Goal: Participate in discussion: Share content

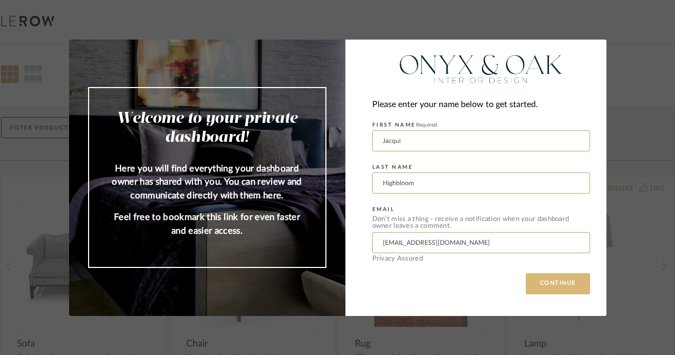
click at [555, 280] on button "CONTINUE" at bounding box center [557, 283] width 64 height 21
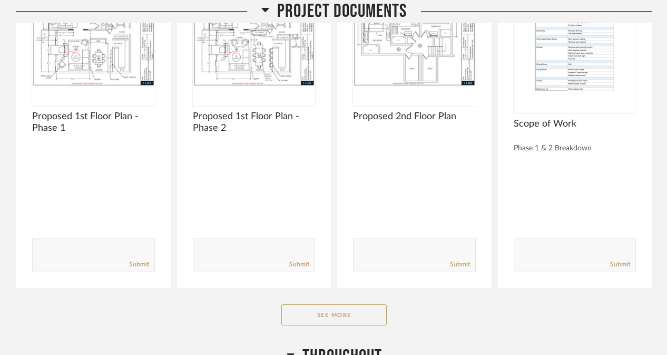
scroll to position [272, 0]
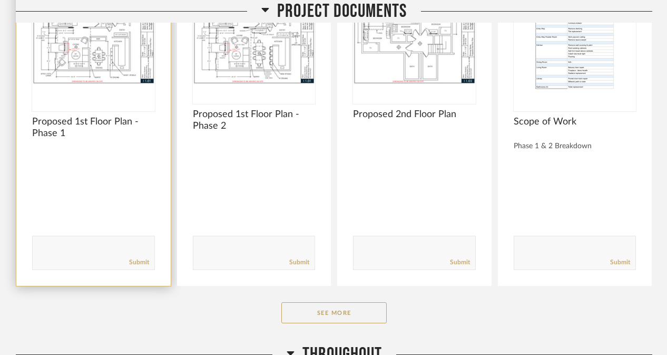
click at [92, 51] on img "0" at bounding box center [93, 37] width 123 height 132
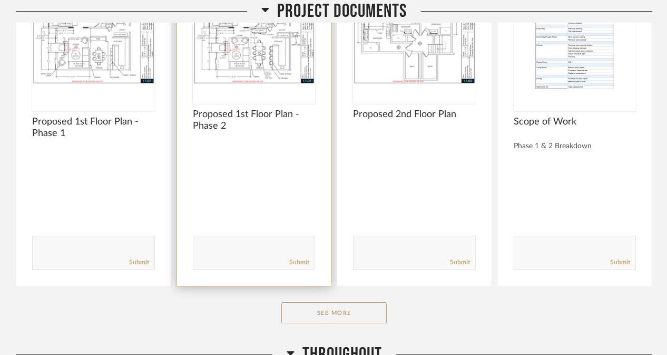
drag, startPoint x: 27, startPoint y: 202, endPoint x: 244, endPoint y: 50, distance: 264.9
click at [0, 0] on img at bounding box center [0, 0] width 0 height 0
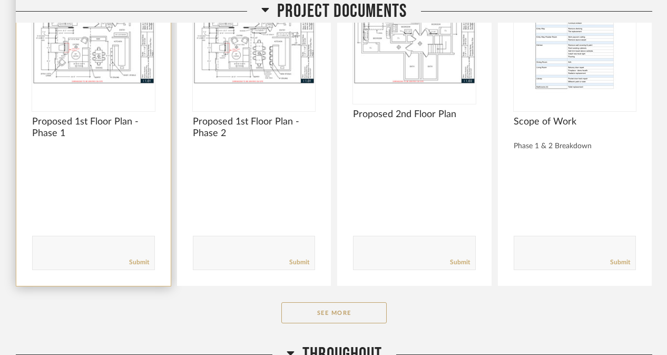
drag, startPoint x: 18, startPoint y: 69, endPoint x: 101, endPoint y: 34, distance: 90.2
click at [101, 34] on img "0" at bounding box center [93, 37] width 123 height 132
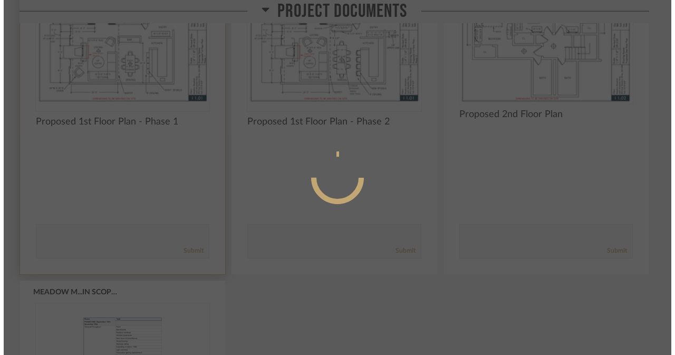
scroll to position [0, 0]
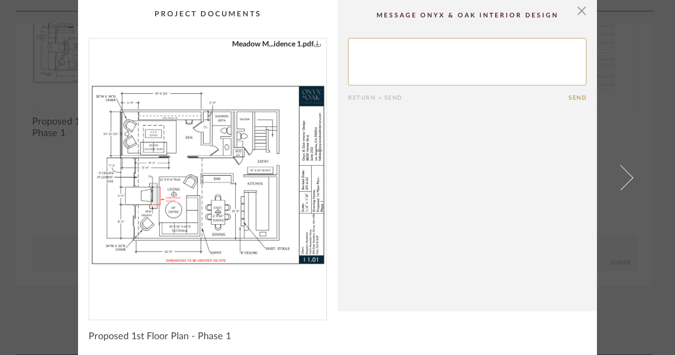
click at [4, 132] on div "× Meadow M...idence 1.pdf Return = Send Send Proposed 1st Floor Plan - Phase 1" at bounding box center [337, 177] width 675 height 355
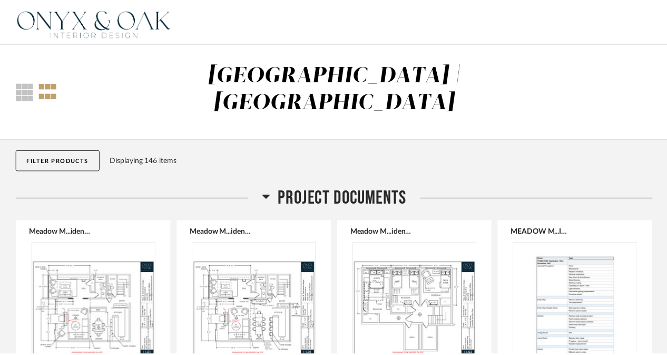
scroll to position [272, 0]
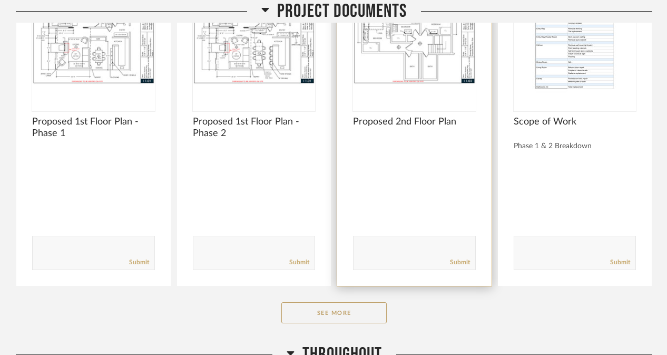
click at [395, 53] on img "0" at bounding box center [414, 37] width 123 height 132
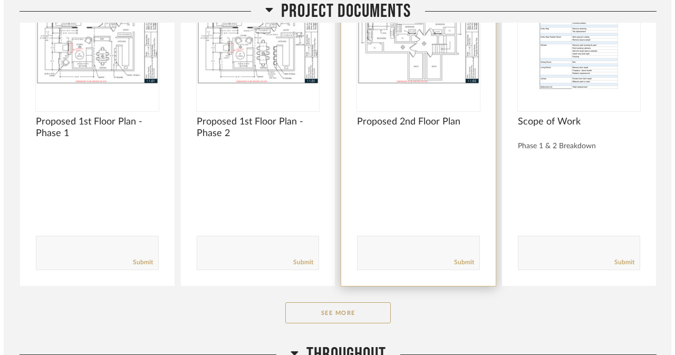
scroll to position [0, 0]
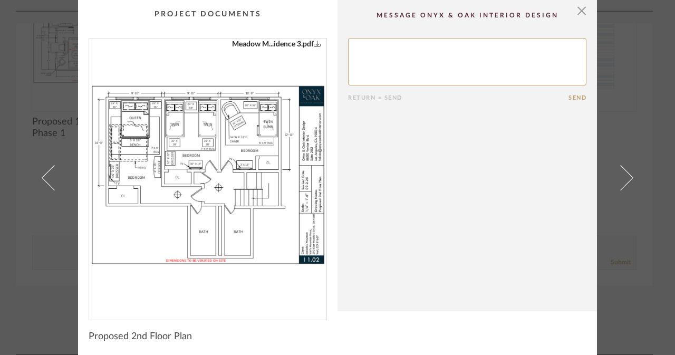
click at [1, 180] on div "× Meadow M...idence 3.pdf Return = Send Send Proposed 2nd Floor Plan" at bounding box center [337, 177] width 675 height 355
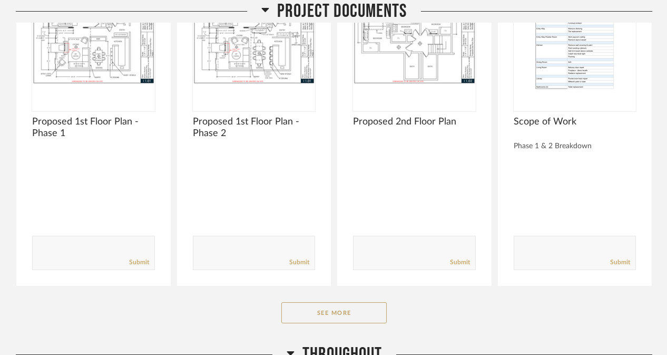
scroll to position [363, 0]
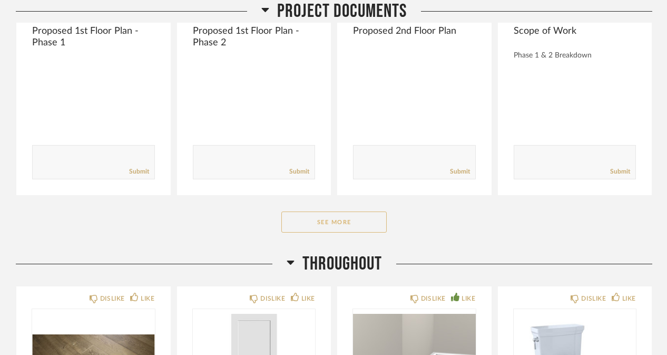
click at [330, 211] on button "See More" at bounding box center [333, 221] width 105 height 21
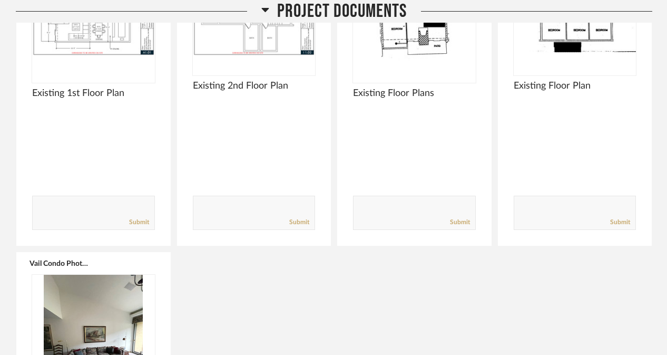
scroll to position [0, 0]
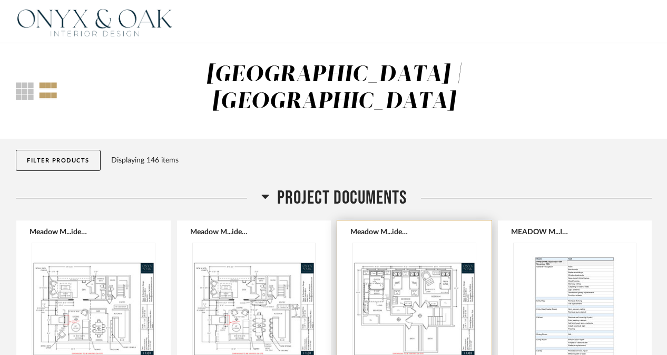
click at [445, 275] on img "0" at bounding box center [414, 309] width 123 height 132
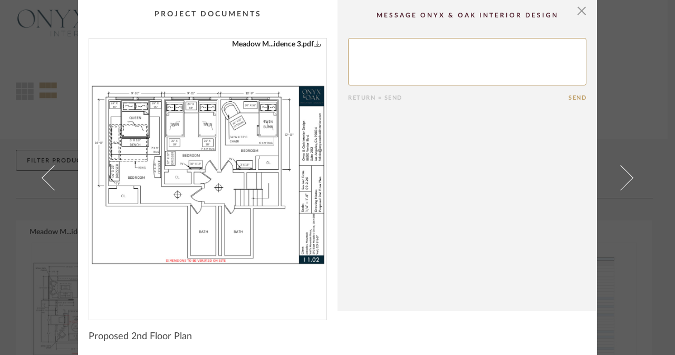
click at [437, 62] on textarea at bounding box center [467, 61] width 238 height 47
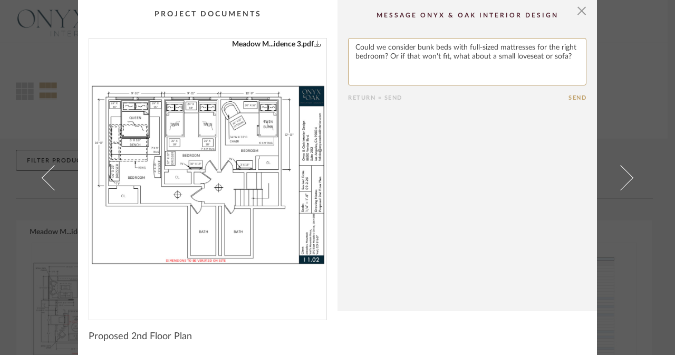
type textarea "Could we consider bunk beds with full-sized mattresses for the right bedroom? O…"
click at [570, 94] on button "Send" at bounding box center [577, 97] width 18 height 7
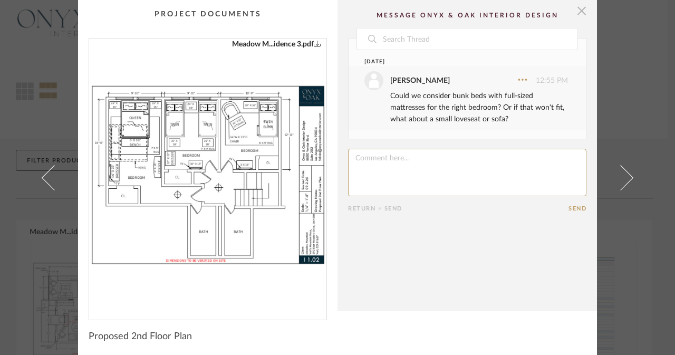
click at [575, 8] on span "button" at bounding box center [581, 10] width 21 height 21
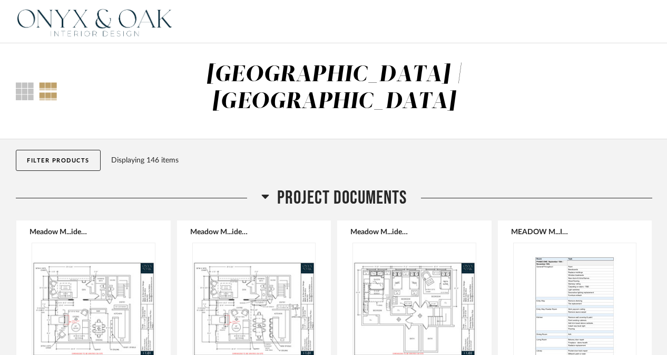
click at [655, 83] on div "Thumbnail View Full View [GEOGRAPHIC_DATA] | [GEOGRAPHIC_DATA]" at bounding box center [334, 91] width 652 height 59
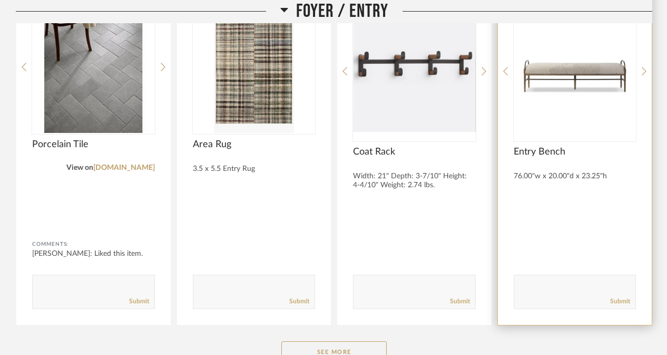
scroll to position [1738, 0]
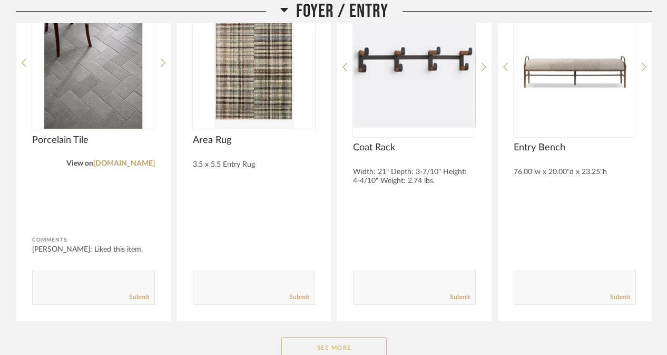
drag, startPoint x: 354, startPoint y: 315, endPoint x: 316, endPoint y: 324, distance: 38.9
click at [316, 337] on button "See More" at bounding box center [333, 347] width 105 height 21
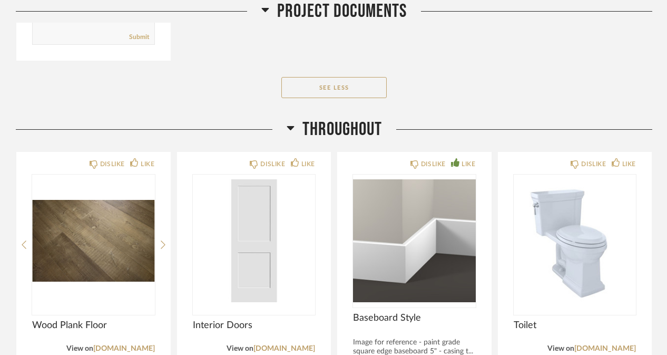
scroll to position [1181, 0]
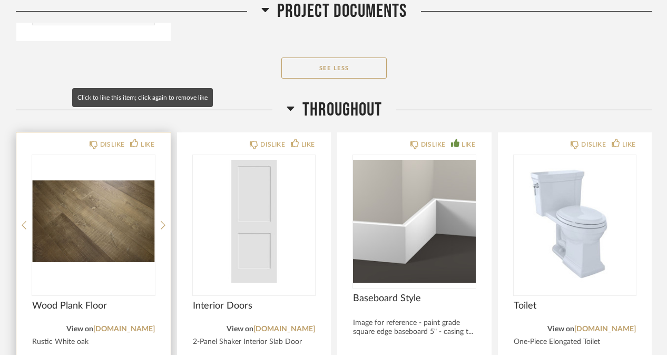
click at [144, 132] on div "DISLIKE LIKE Wood Plank Floor View on [DOMAIN_NAME] Rustic White oak Comments: …" at bounding box center [93, 306] width 154 height 349
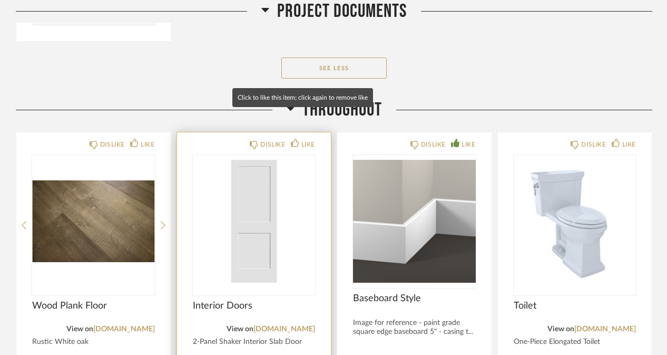
click at [304, 132] on div "DISLIKE LIKE Interior Doors View on [DOMAIN_NAME] 2-Panel Shaker Interior Slab …" at bounding box center [254, 306] width 154 height 349
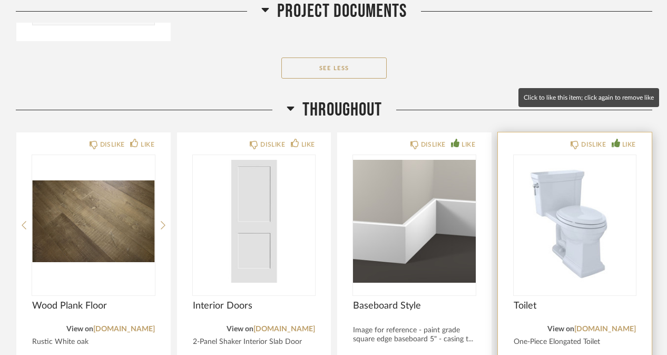
click at [619, 139] on icon at bounding box center [616, 143] width 8 height 8
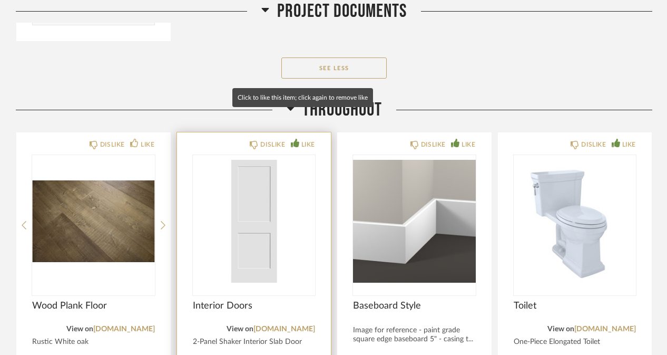
click at [294, 139] on icon at bounding box center [295, 143] width 8 height 8
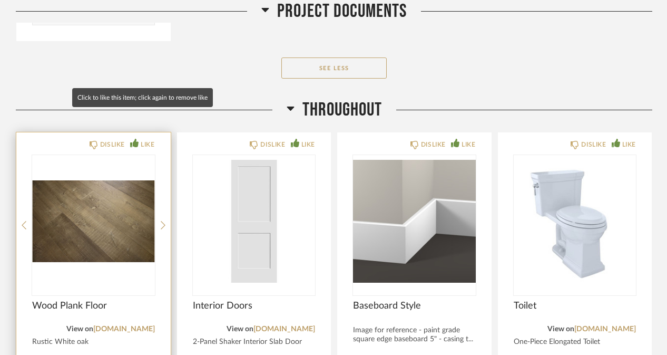
click at [132, 139] on icon at bounding box center [134, 143] width 8 height 8
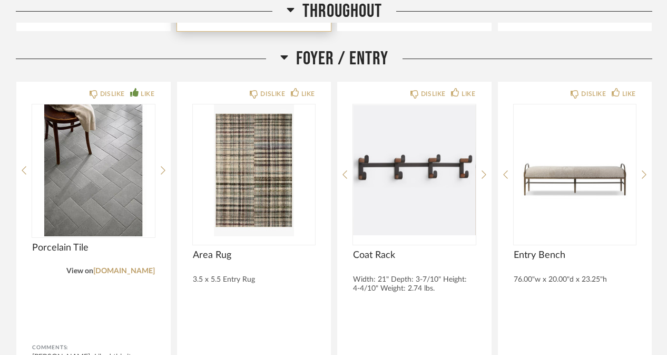
scroll to position [1632, 0]
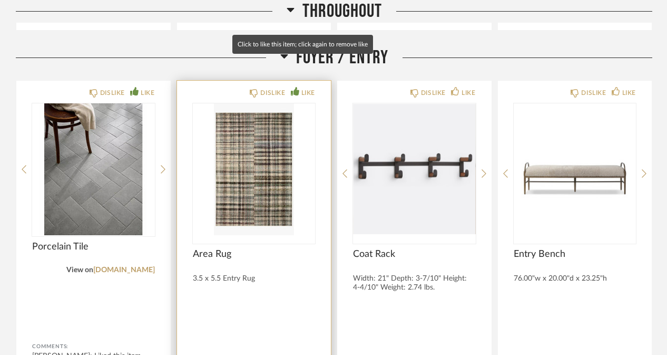
click at [310, 87] on div "LIKE" at bounding box center [308, 92] width 14 height 11
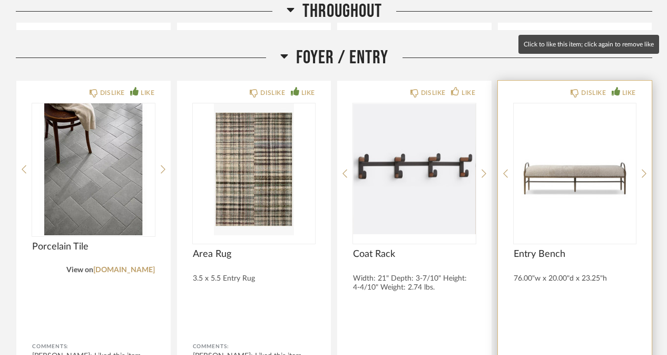
click at [628, 87] on div "LIKE" at bounding box center [629, 92] width 14 height 11
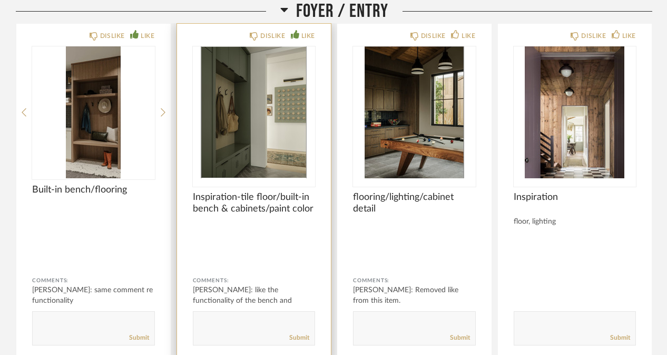
scroll to position [2043, 0]
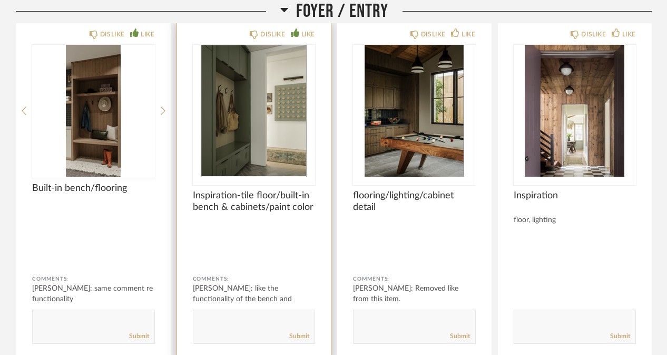
click at [219, 315] on textarea at bounding box center [254, 322] width 122 height 14
type textarea "a"
type textarea "following [DATE] discussion, like this flooring and tile design"
click at [301, 331] on link "Submit" at bounding box center [299, 335] width 20 height 9
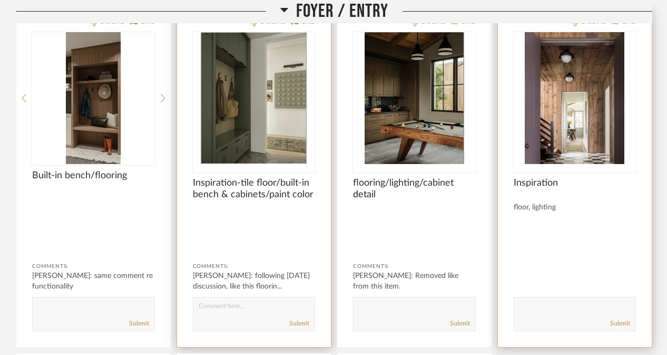
scroll to position [2057, 0]
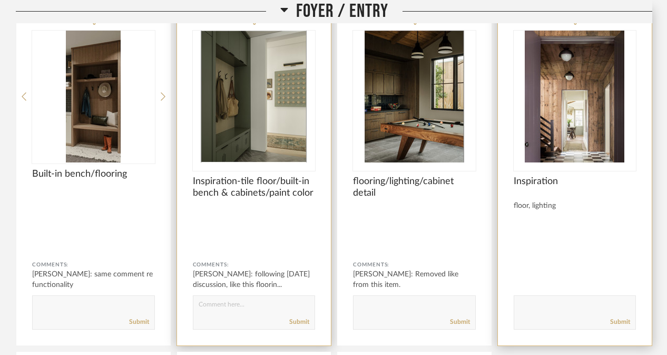
click at [580, 114] on img "0" at bounding box center [575, 97] width 123 height 132
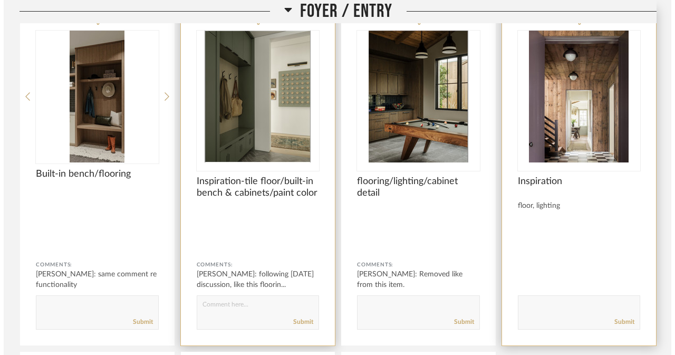
scroll to position [0, 0]
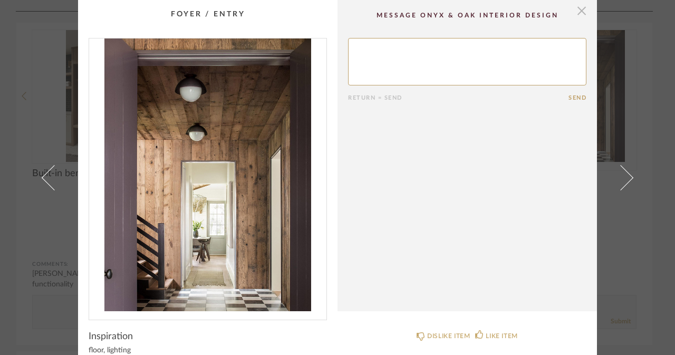
click at [576, 10] on span "button" at bounding box center [581, 10] width 21 height 21
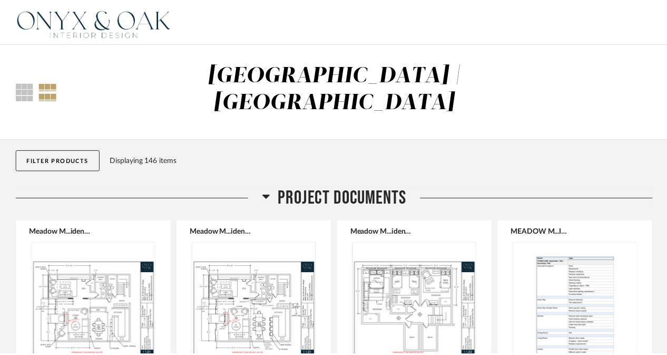
scroll to position [2057, 0]
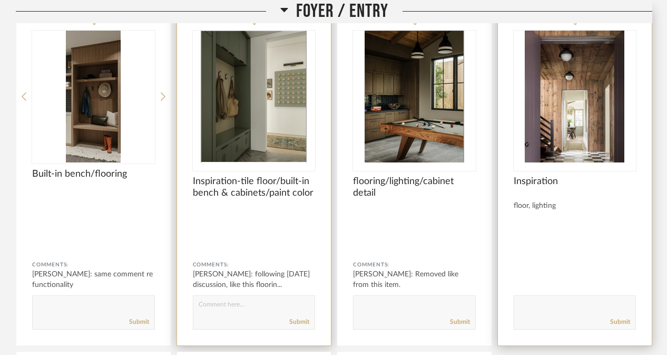
click at [550, 300] on textarea at bounding box center [575, 307] width 122 height 14
type textarea "i"
type textarea "like the side paneling, lighting and color scheme. do not love the floors"
click at [617, 317] on link "Submit" at bounding box center [620, 321] width 20 height 9
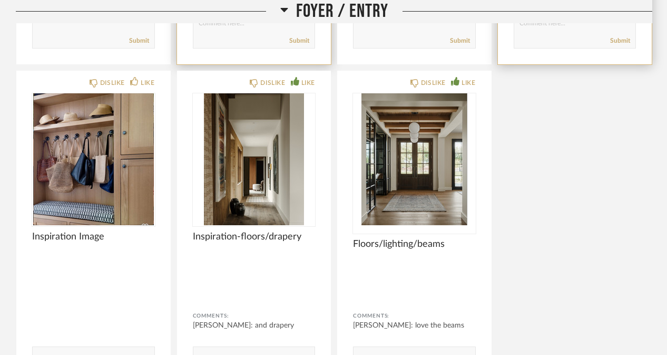
scroll to position [2339, 0]
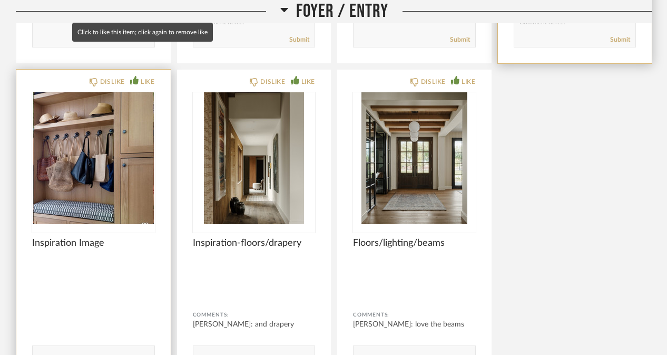
click at [135, 76] on icon at bounding box center [134, 80] width 8 height 8
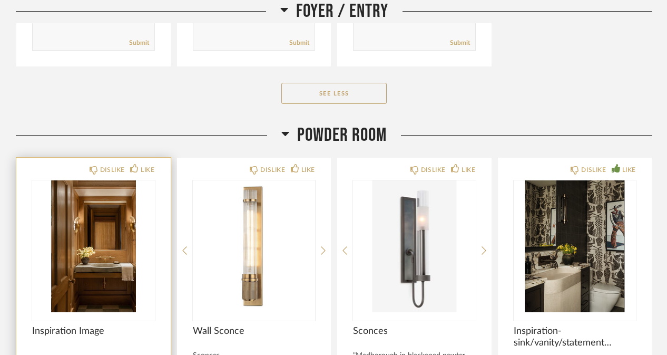
scroll to position [2665, 0]
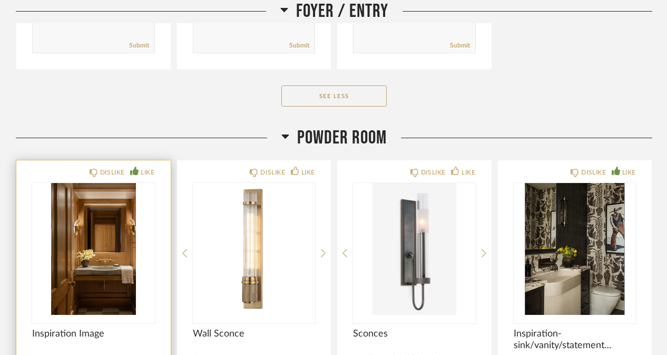
click at [136, 167] on icon at bounding box center [134, 171] width 8 height 8
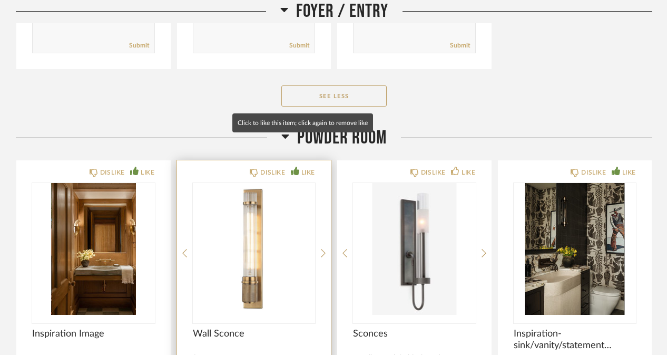
click at [298, 167] on icon at bounding box center [295, 171] width 8 height 8
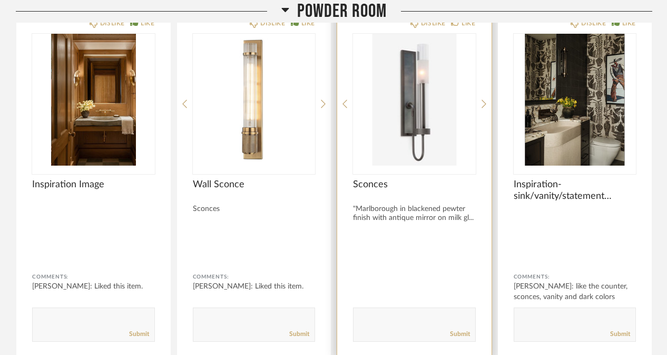
scroll to position [2815, 0]
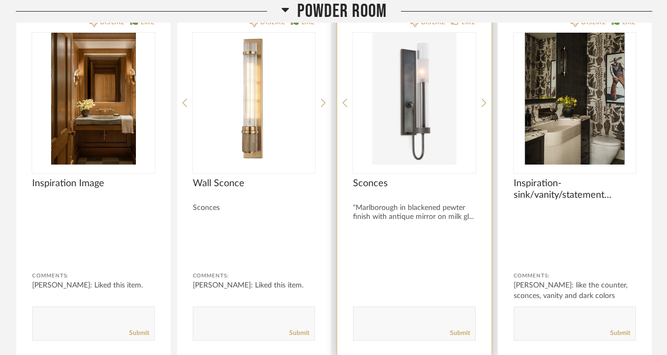
click at [407, 195] on div "DISLIKE LIKE Sconces "Marlborough in blackened pewter finish with antique mirro…" at bounding box center [414, 183] width 154 height 346
click at [396, 113] on img "0" at bounding box center [414, 99] width 123 height 132
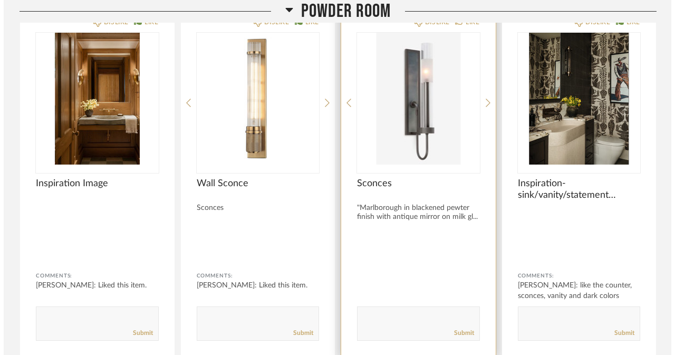
scroll to position [0, 0]
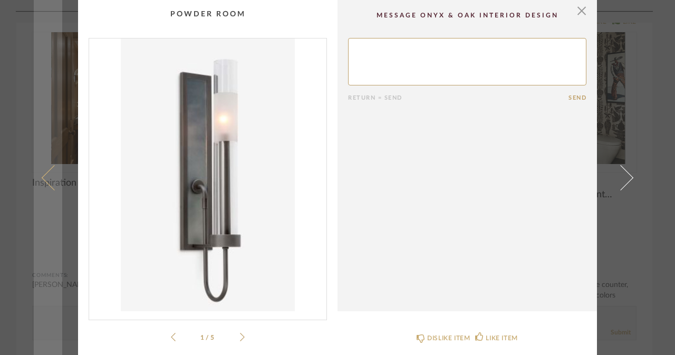
click at [37, 168] on link at bounding box center [48, 177] width 28 height 355
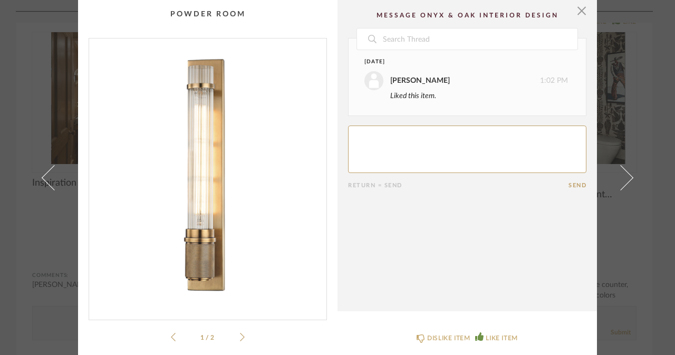
click at [21, 144] on div "× 1 / 2 Date [DATE] [PERSON_NAME] 1:02 PM Liked this item. Return = Send Send W…" at bounding box center [337, 177] width 675 height 355
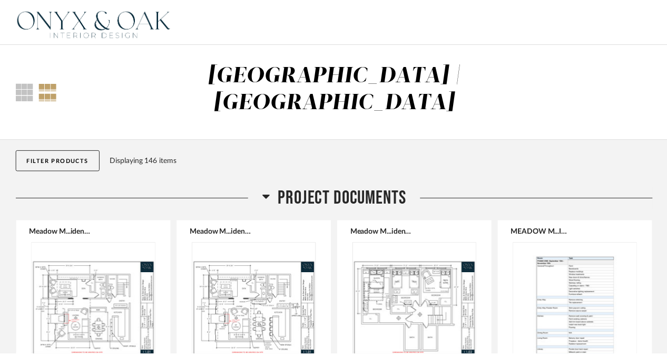
scroll to position [2815, 0]
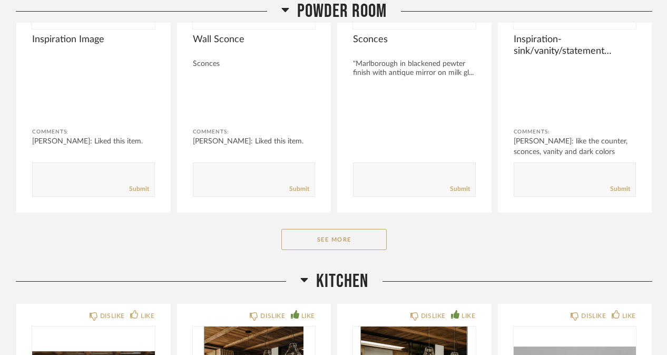
scroll to position [2962, 0]
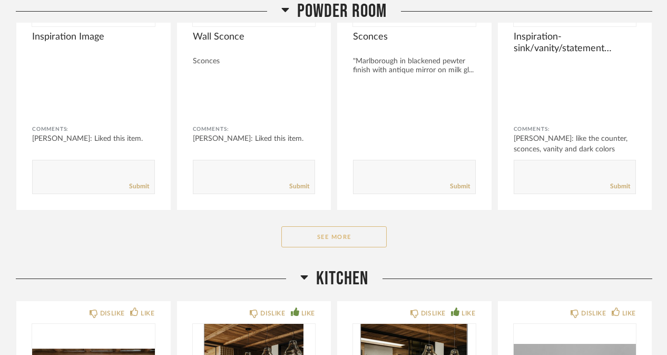
click at [354, 226] on button "See More" at bounding box center [333, 236] width 105 height 21
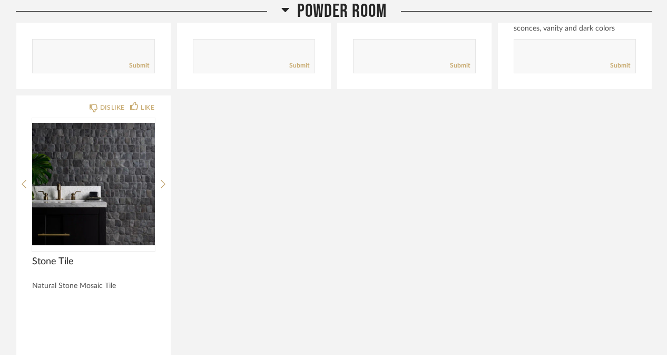
scroll to position [3085, 0]
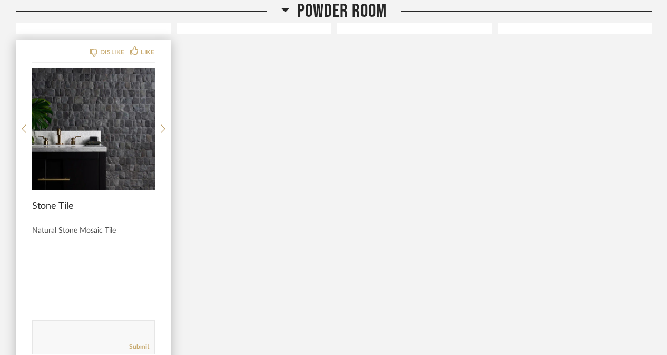
scroll to position [3232, 0]
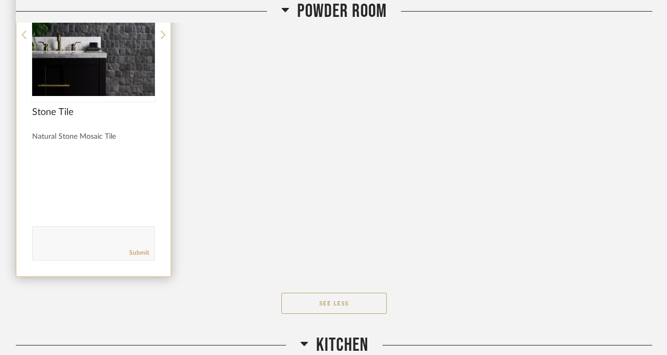
click at [49, 246] on div "Submit" at bounding box center [94, 253] width 122 height 14
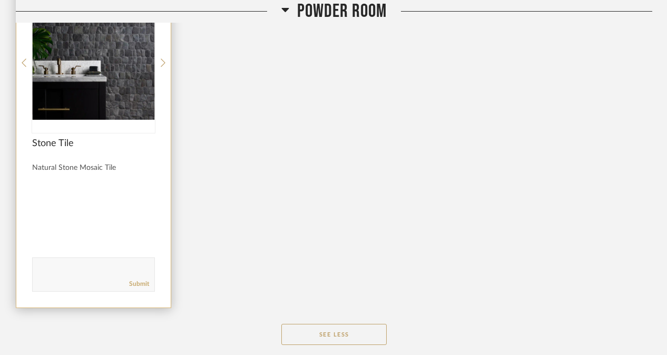
scroll to position [3227, 0]
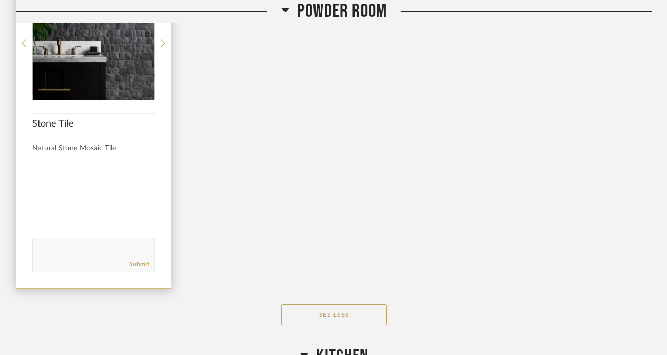
click at [64, 243] on textarea at bounding box center [94, 250] width 122 height 14
type textarea "l"
type textarea "like the design - are there other color options?"
click at [138, 260] on link "Submit" at bounding box center [139, 264] width 20 height 9
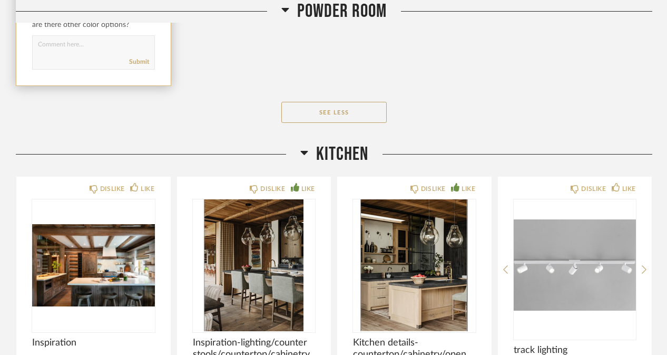
scroll to position [3515, 0]
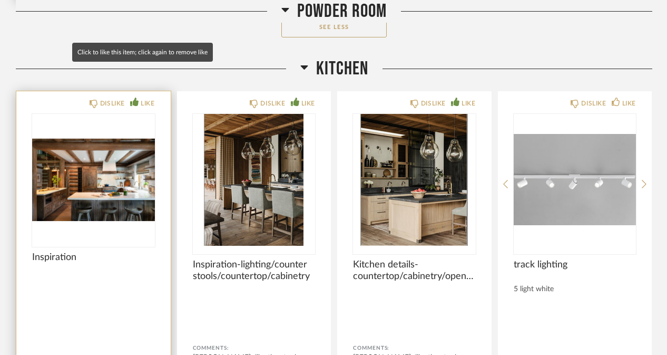
click at [134, 97] on icon at bounding box center [134, 101] width 8 height 8
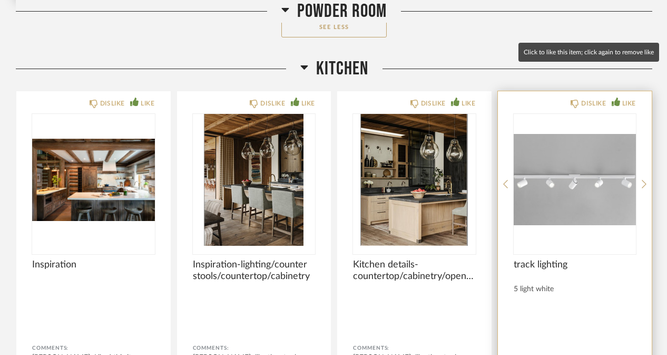
click at [625, 98] on div "LIKE" at bounding box center [629, 103] width 14 height 11
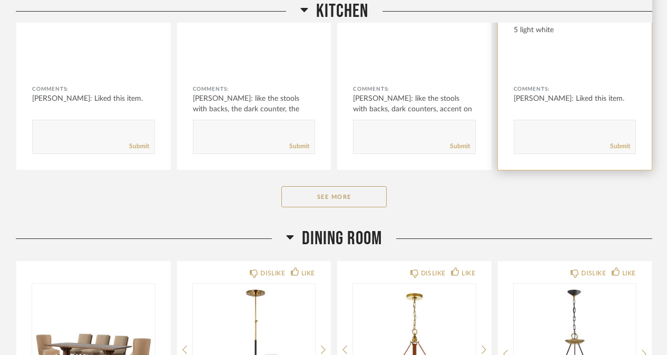
scroll to position [3796, 0]
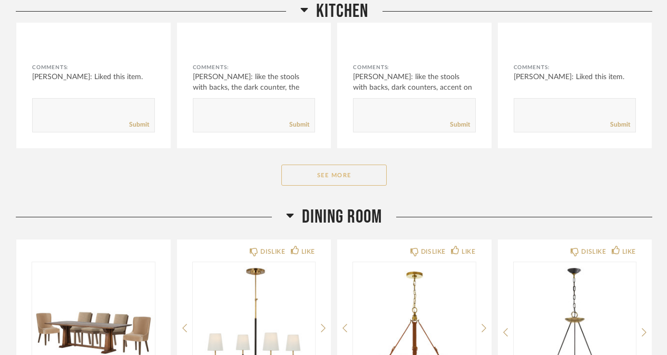
click at [323, 164] on button "See More" at bounding box center [333, 174] width 105 height 21
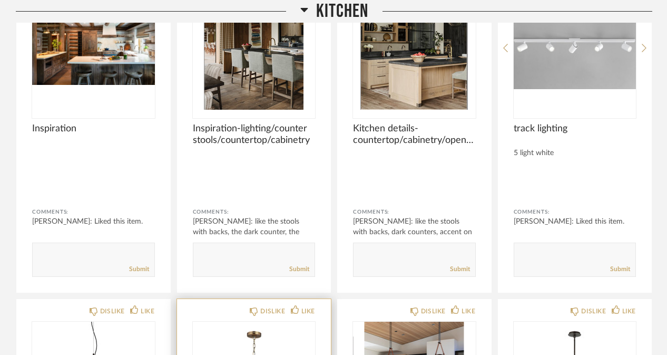
scroll to position [3809, 0]
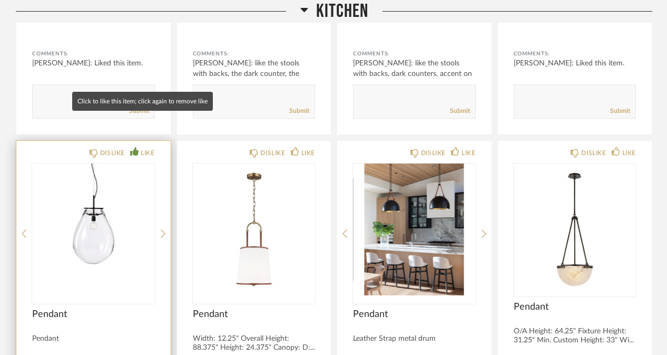
click at [136, 147] on icon at bounding box center [134, 151] width 8 height 8
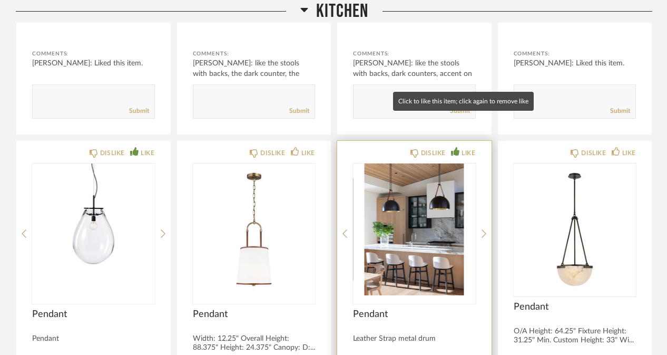
click at [461, 148] on div "LIKE" at bounding box center [463, 153] width 24 height 11
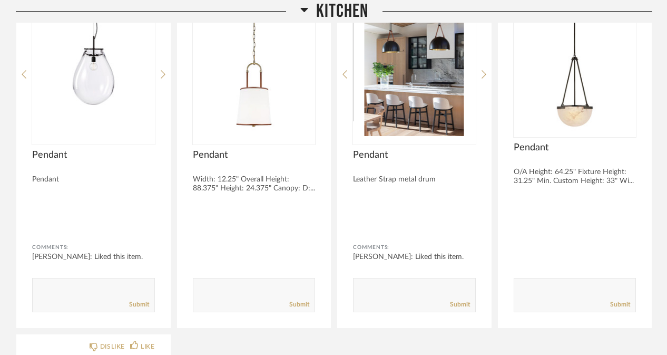
scroll to position [3967, 0]
click at [240, 243] on div "Comments: Submit" at bounding box center [254, 278] width 123 height 70
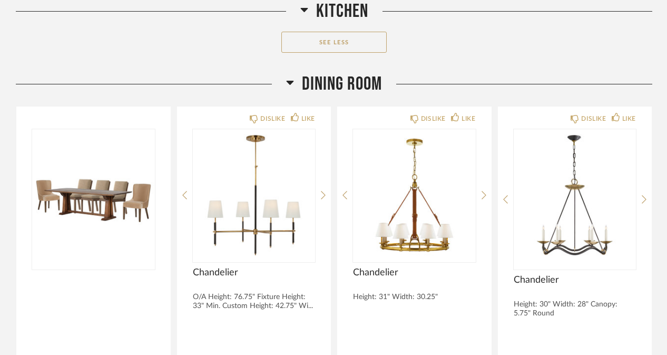
scroll to position [4607, 0]
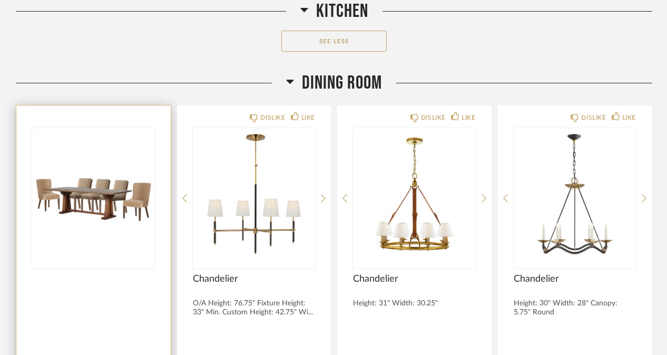
click at [171, 192] on product-item "Comments: Submit" at bounding box center [93, 278] width 155 height 347
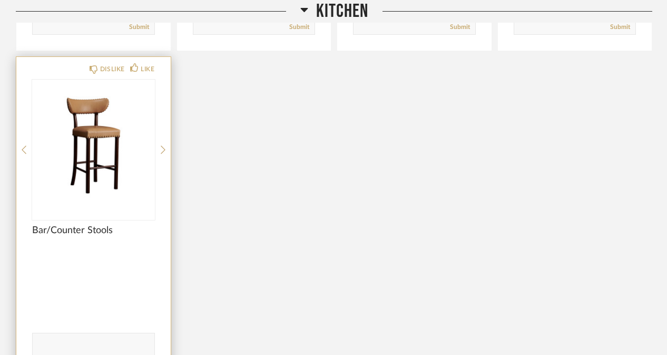
click at [69, 306] on div at bounding box center [93, 316] width 123 height 21
click at [66, 338] on textarea at bounding box center [94, 345] width 122 height 14
type textarea "like but are we able to see other options?"
click at [145, 354] on link "Submit" at bounding box center [139, 359] width 20 height 9
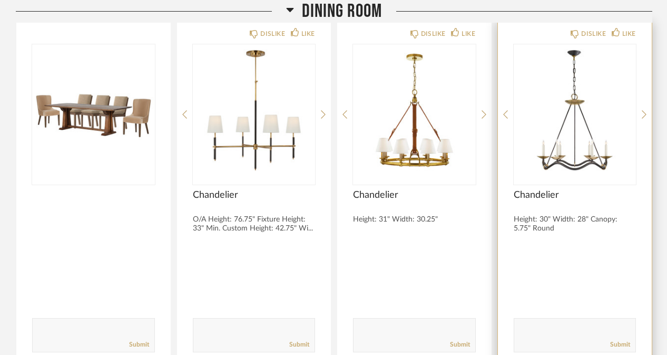
scroll to position [4584, 0]
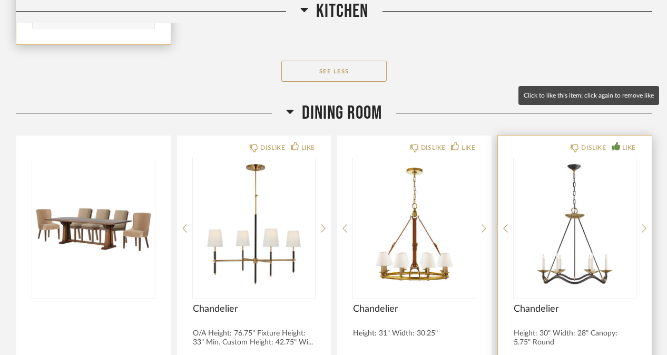
click at [619, 141] on fa-icon at bounding box center [616, 145] width 8 height 9
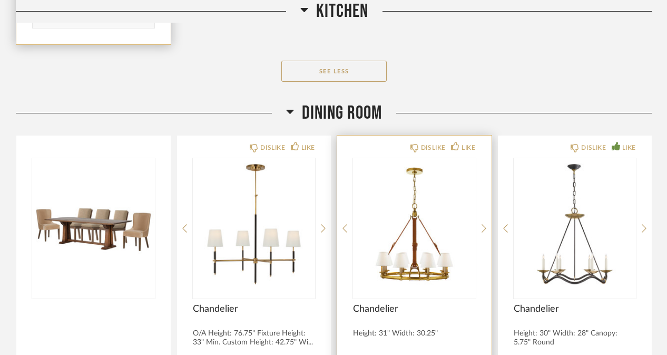
click at [393, 223] on img "0" at bounding box center [414, 224] width 123 height 132
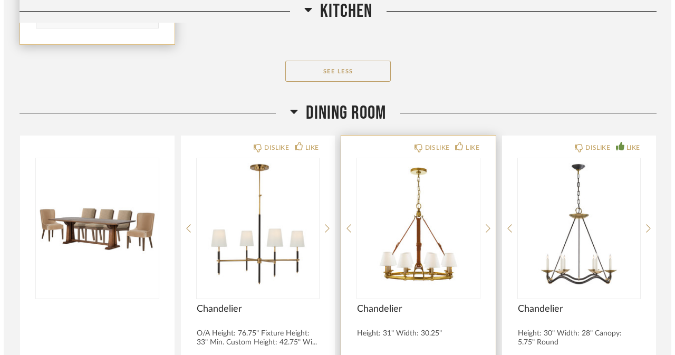
scroll to position [0, 0]
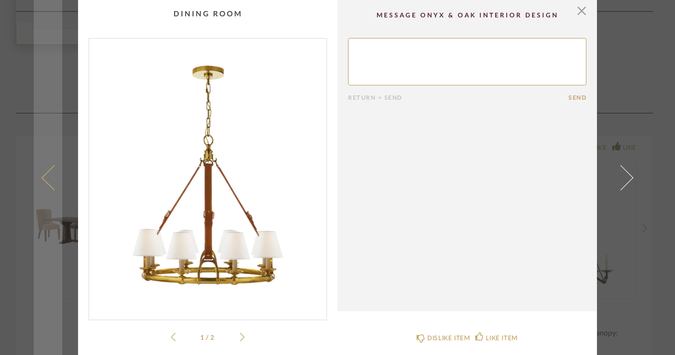
click at [43, 58] on link at bounding box center [48, 177] width 28 height 355
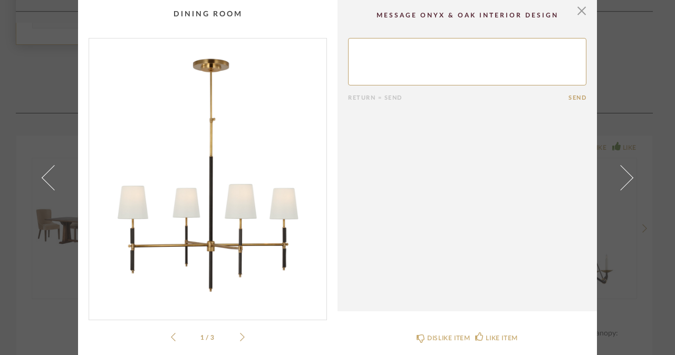
click at [459, 113] on cpp-summary-comments "Return = Send Send" at bounding box center [466, 155] width 259 height 311
click at [574, 12] on span "button" at bounding box center [581, 10] width 21 height 21
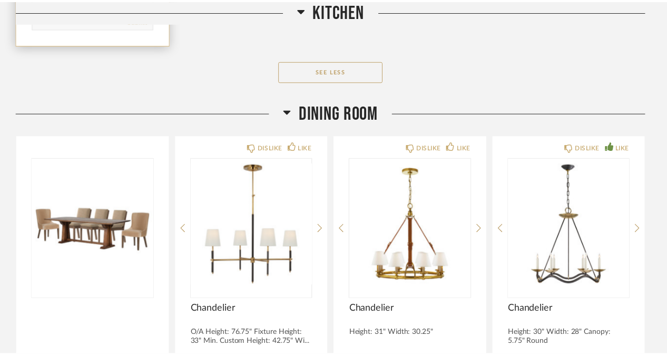
scroll to position [4584, 0]
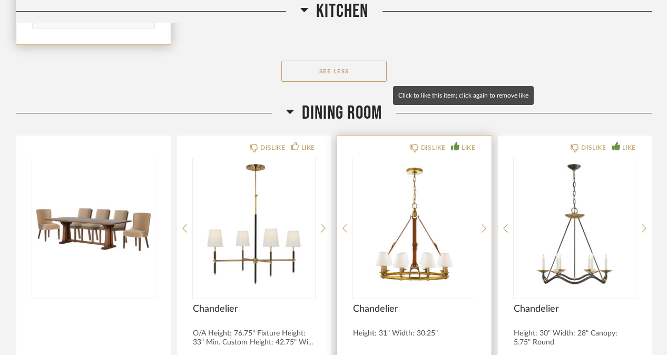
click at [454, 142] on icon at bounding box center [455, 146] width 8 height 8
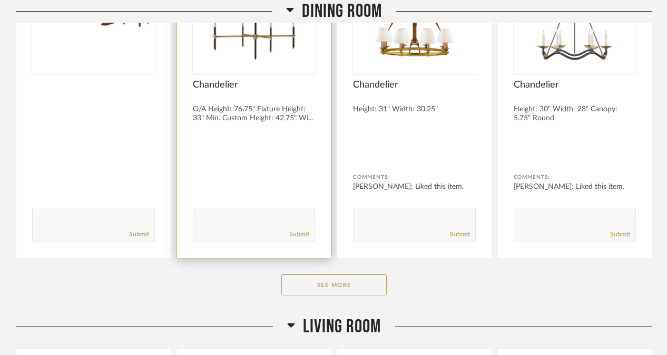
scroll to position [4826, 0]
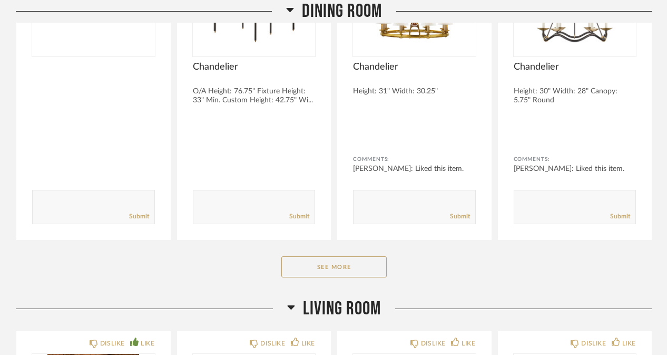
click at [298, 219] on div "Dining Room Comments: Submit DISLIKE LIKE Chandelier O/A Height: 76.75" Fixture…" at bounding box center [334, 78] width 637 height 437
click at [298, 256] on button "See More" at bounding box center [333, 266] width 105 height 21
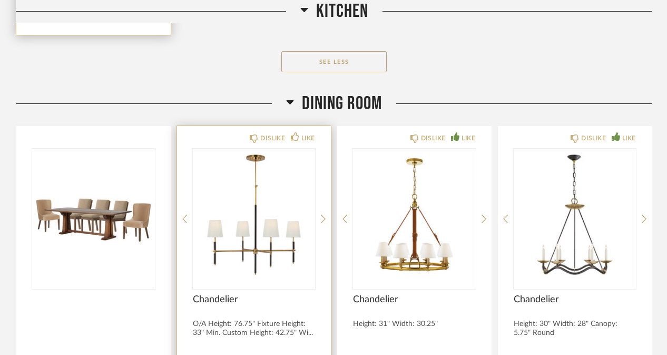
scroll to position [4585, 0]
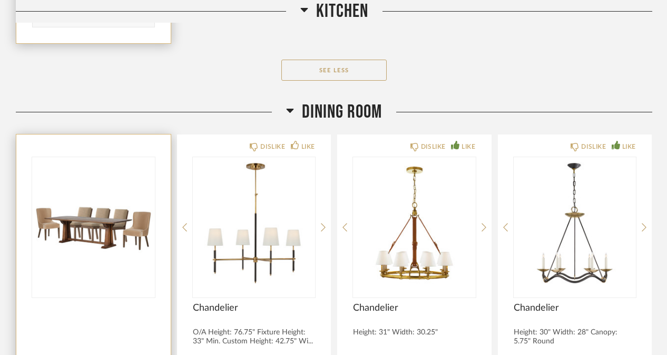
click at [101, 172] on img "0" at bounding box center [93, 223] width 123 height 132
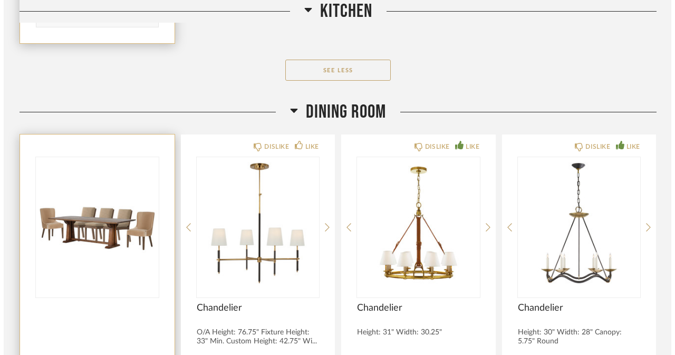
scroll to position [0, 0]
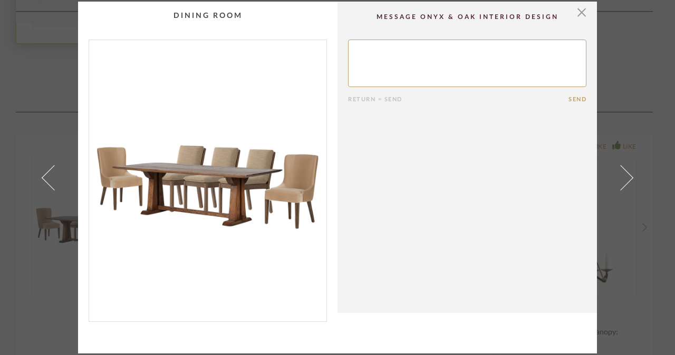
click at [17, 143] on div "× Return = Send Send" at bounding box center [337, 177] width 675 height 355
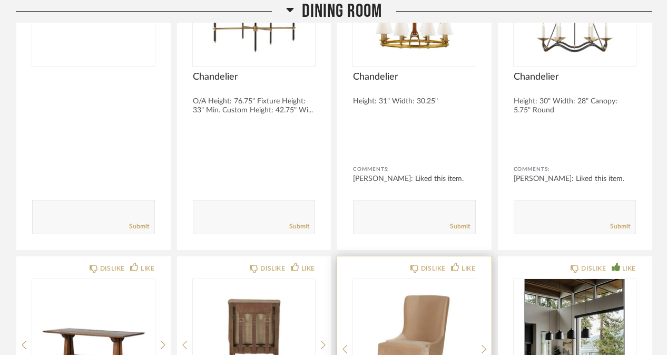
scroll to position [4961, 0]
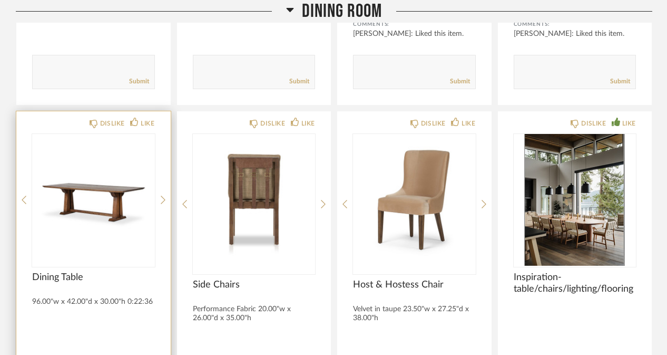
click at [131, 164] on img "0" at bounding box center [93, 200] width 123 height 132
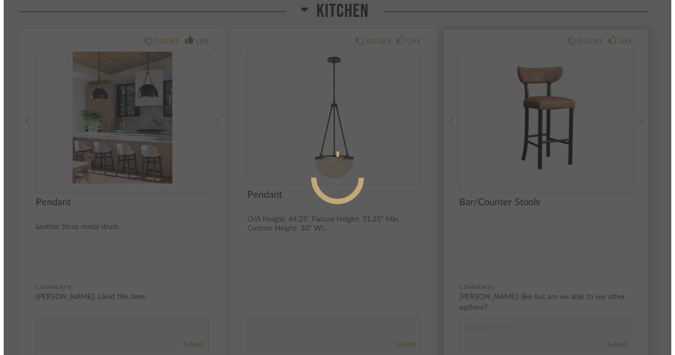
scroll to position [0, 0]
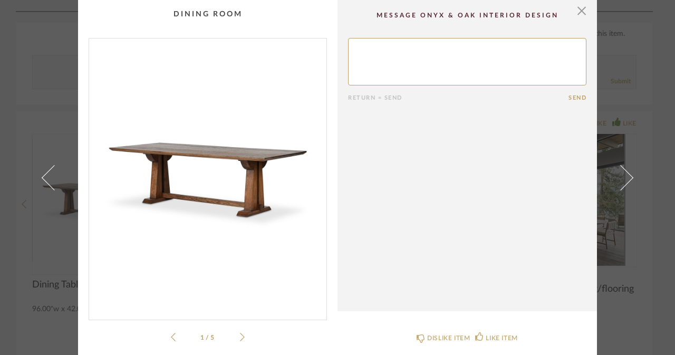
click at [240, 338] on icon at bounding box center [242, 337] width 5 height 8
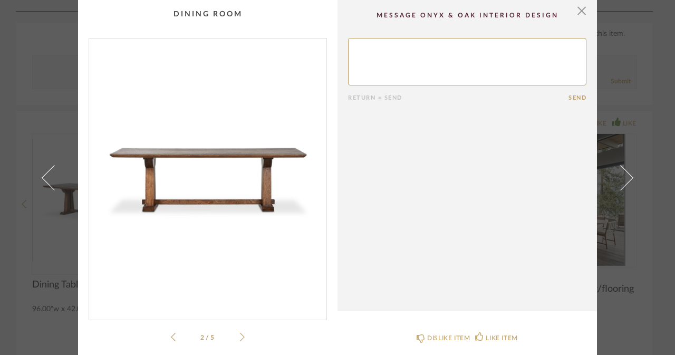
click at [240, 337] on icon at bounding box center [242, 337] width 5 height 8
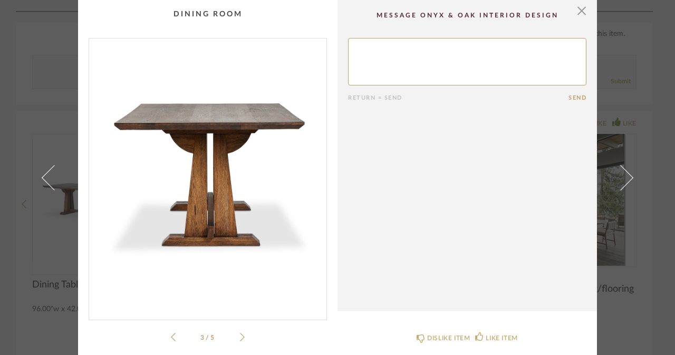
click at [240, 337] on icon at bounding box center [242, 337] width 5 height 8
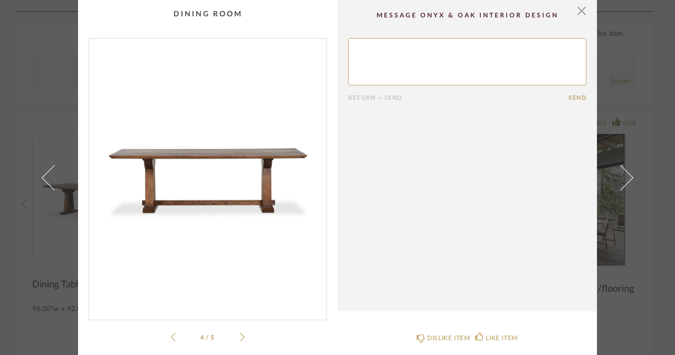
click at [240, 337] on icon at bounding box center [242, 337] width 5 height 8
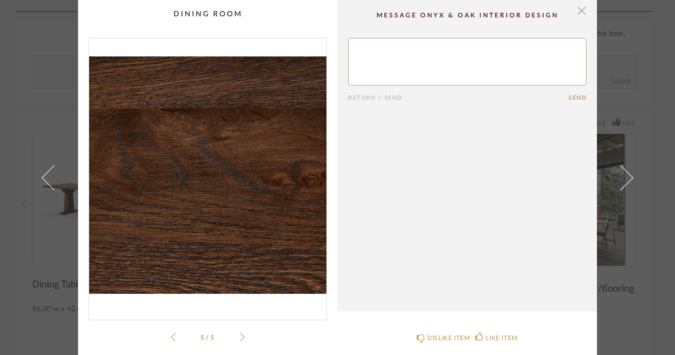
click at [580, 9] on span "button" at bounding box center [581, 10] width 21 height 21
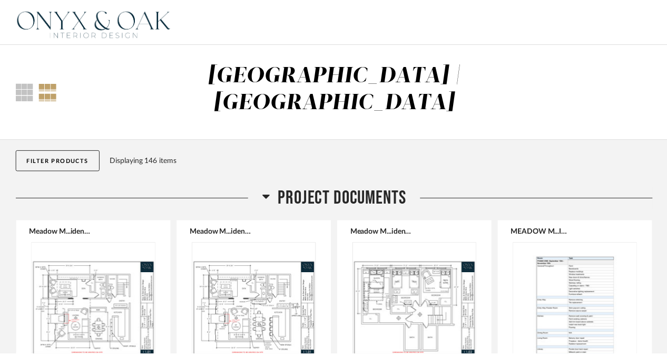
scroll to position [4961, 0]
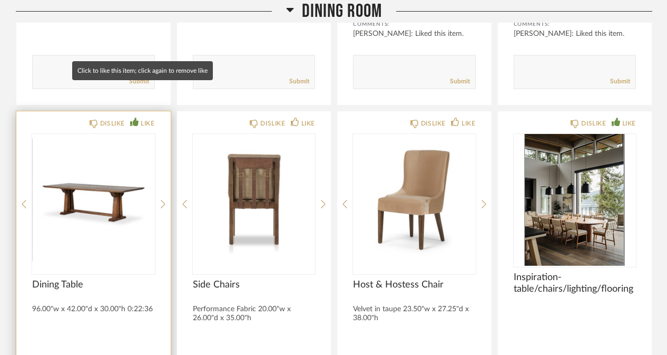
click at [146, 118] on div "LIKE" at bounding box center [148, 123] width 14 height 11
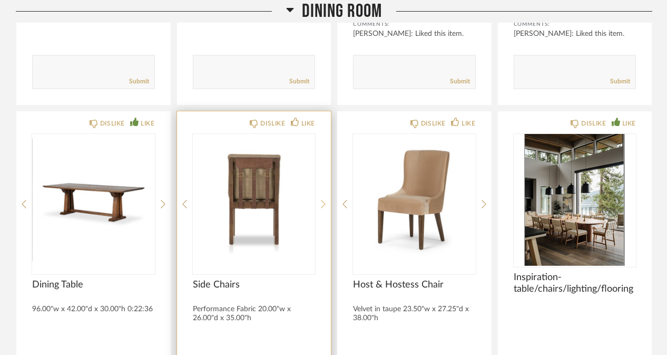
click at [326, 199] on icon at bounding box center [323, 203] width 5 height 9
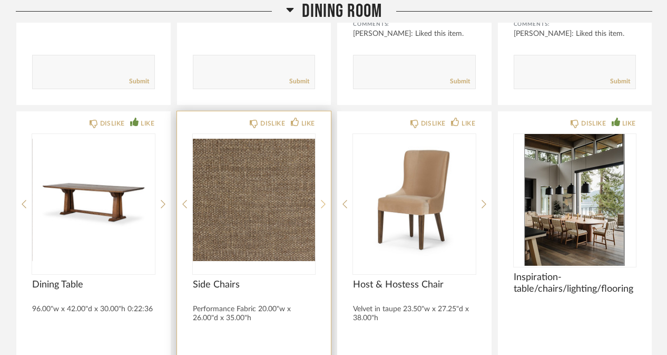
click at [326, 199] on icon at bounding box center [323, 203] width 5 height 9
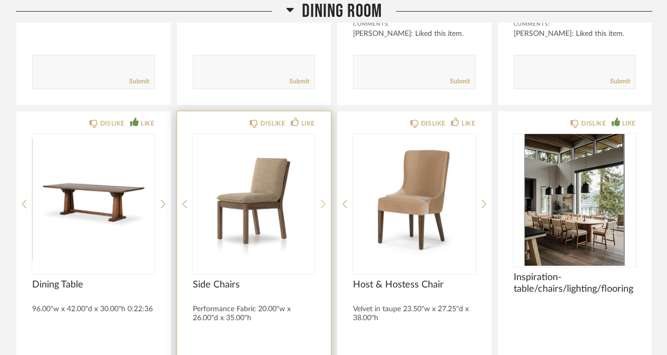
click at [326, 199] on icon at bounding box center [323, 203] width 5 height 9
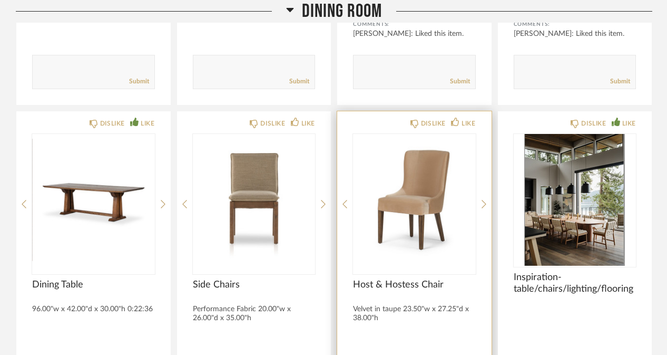
click at [479, 168] on div "DISLIKE LIKE Host & Hostess Chair Velvet in taupe 23.50"w x 27.25"d x 38.00"h C…" at bounding box center [414, 284] width 154 height 346
click at [485, 199] on icon at bounding box center [484, 203] width 5 height 9
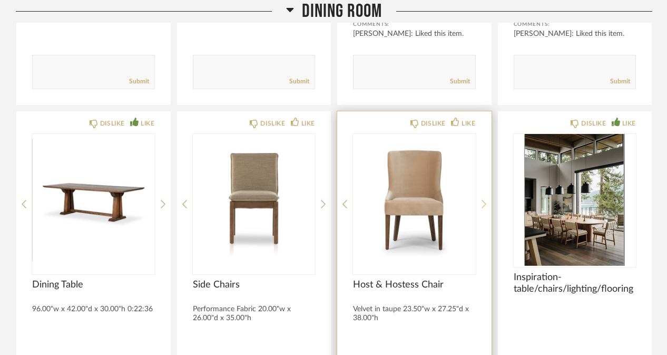
click at [485, 199] on icon at bounding box center [484, 203] width 5 height 9
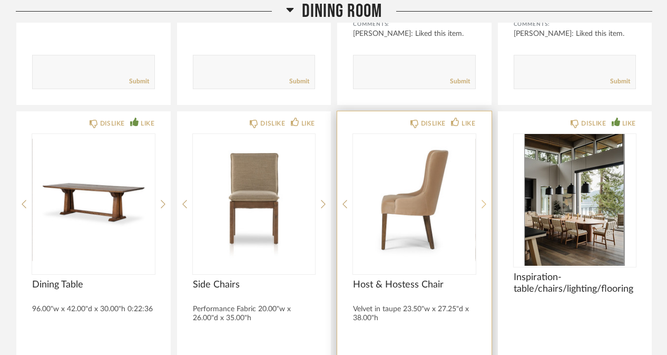
click at [485, 199] on icon at bounding box center [484, 203] width 5 height 9
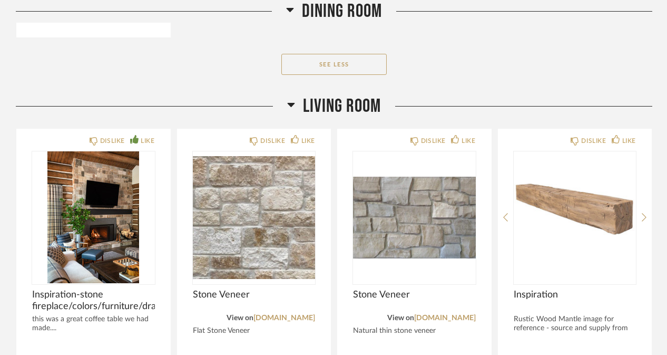
scroll to position [5707, 0]
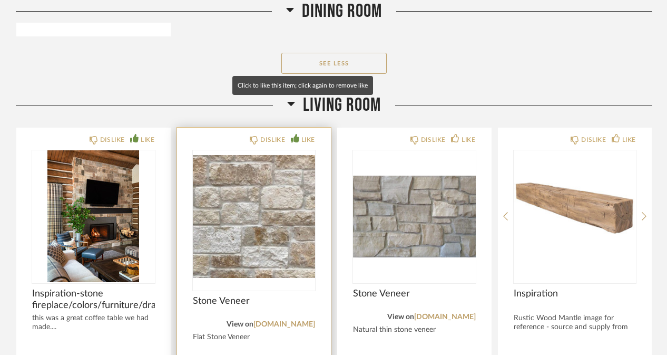
click at [296, 134] on icon at bounding box center [295, 138] width 8 height 8
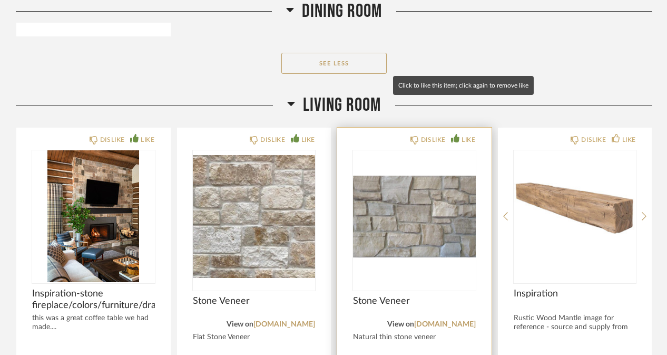
click at [461, 134] on div "LIKE" at bounding box center [463, 139] width 24 height 11
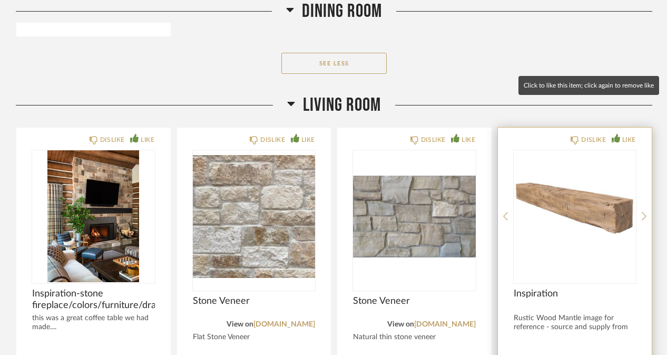
click at [631, 134] on div "LIKE" at bounding box center [629, 139] width 14 height 11
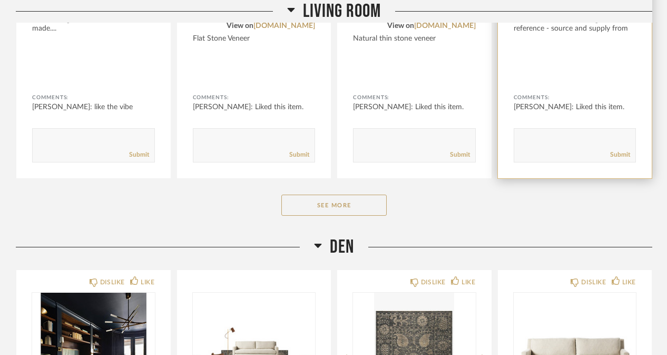
scroll to position [6010, 0]
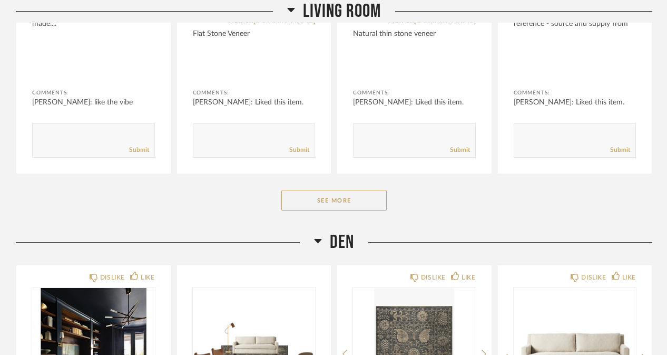
click at [369, 231] on div "Den" at bounding box center [334, 242] width 637 height 23
click at [353, 190] on button "See More" at bounding box center [333, 200] width 105 height 21
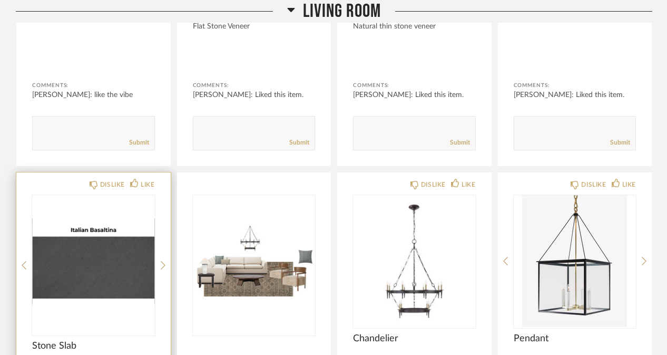
scroll to position [6013, 0]
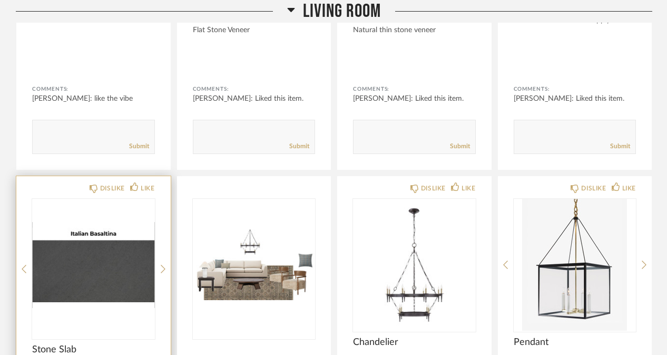
click at [140, 176] on div "DISLIKE LIKE Stone Slab View on [DOMAIN_NAME] Basalt Stone Slab Comments: Submit" at bounding box center [93, 350] width 154 height 349
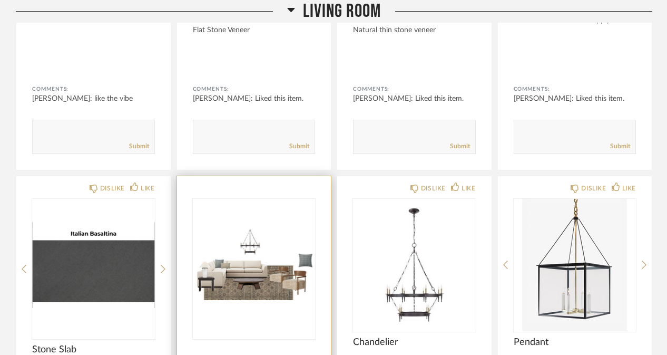
click at [255, 225] on img "0" at bounding box center [254, 265] width 123 height 132
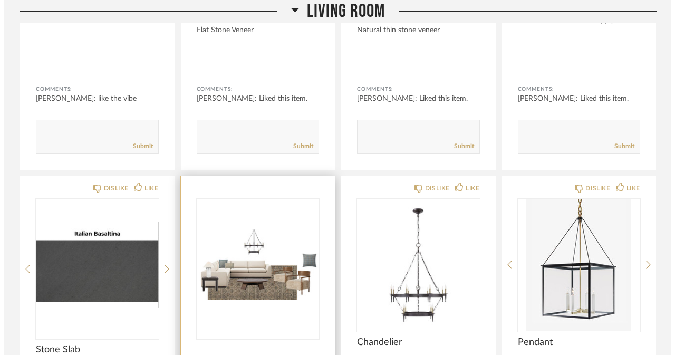
scroll to position [0, 0]
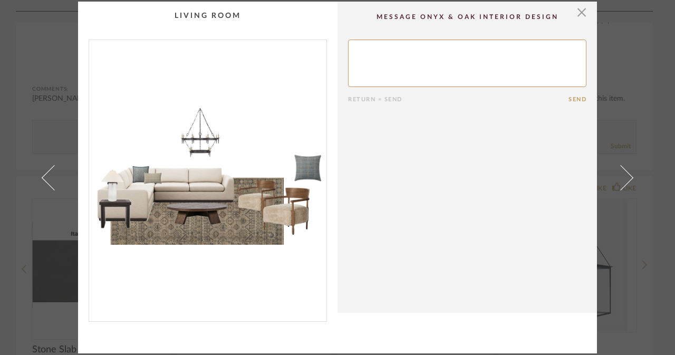
click at [23, 203] on div "× Return = Send Send" at bounding box center [337, 177] width 675 height 355
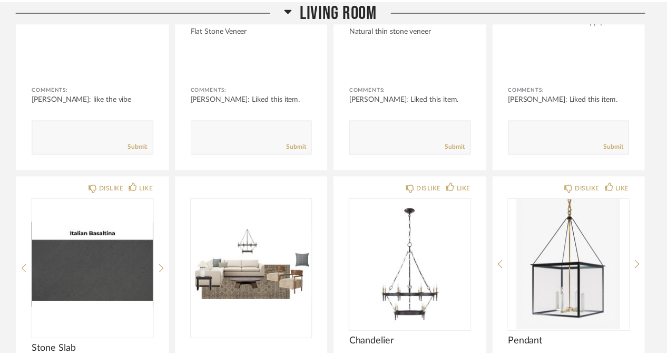
scroll to position [6013, 0]
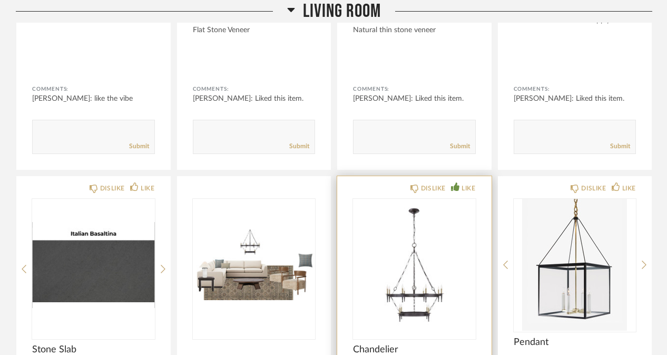
click at [472, 183] on div "LIKE" at bounding box center [469, 188] width 14 height 11
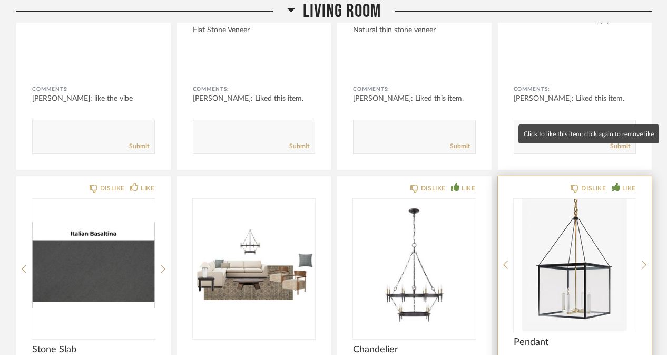
click at [622, 183] on div "LIKE" at bounding box center [629, 188] width 14 height 11
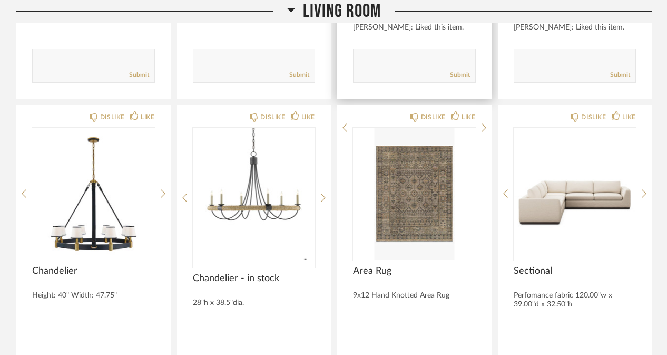
scroll to position [6443, 0]
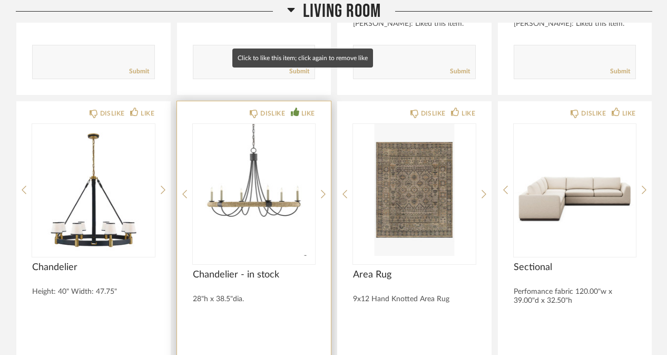
click at [296, 108] on icon at bounding box center [295, 112] width 8 height 8
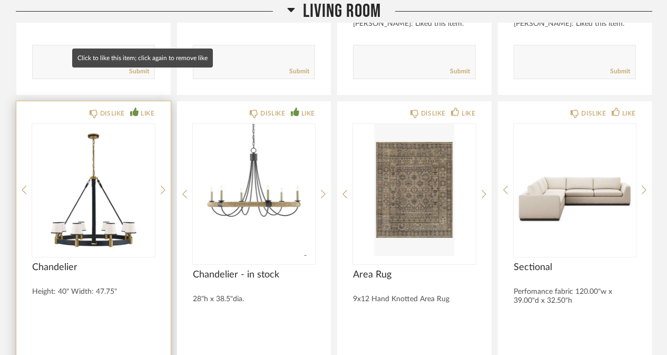
click at [143, 108] on div "LIKE" at bounding box center [148, 113] width 14 height 11
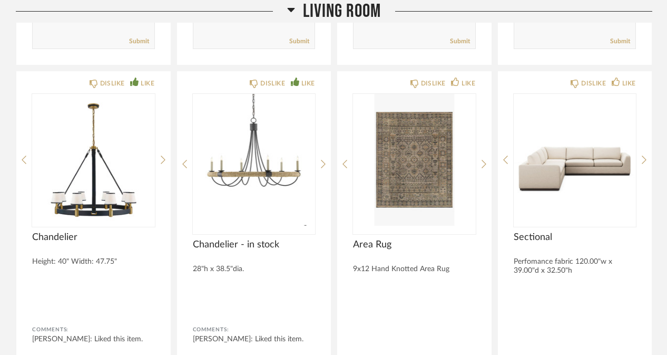
scroll to position [6451, 0]
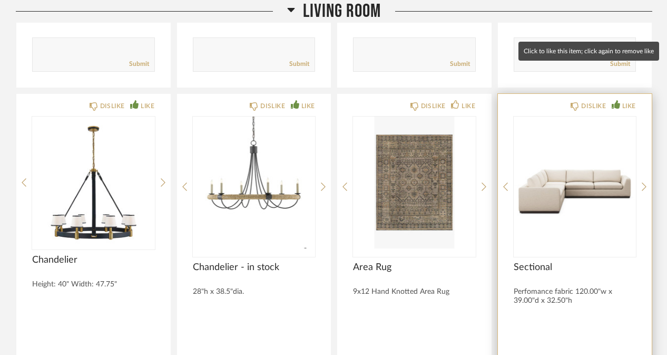
click at [631, 101] on div "LIKE" at bounding box center [629, 106] width 14 height 11
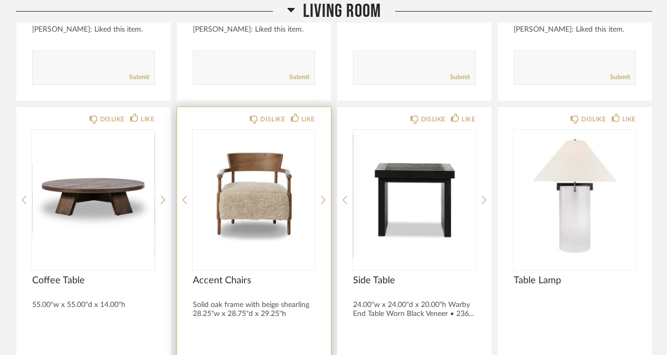
scroll to position [6880, 0]
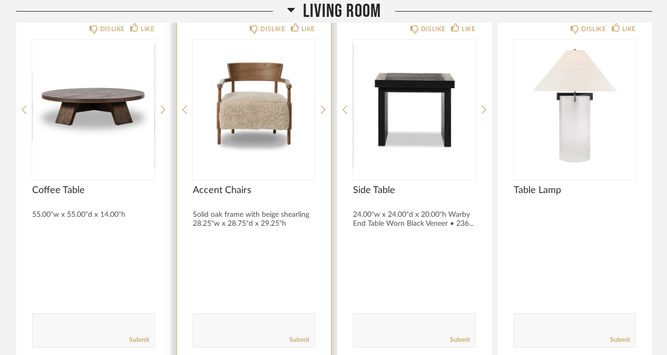
click at [232, 318] on textarea at bounding box center [254, 325] width 122 height 14
type textarea "i like this but worry a little bit about the edges of the chair with the kids.."
click at [308, 335] on link "Submit" at bounding box center [299, 339] width 20 height 9
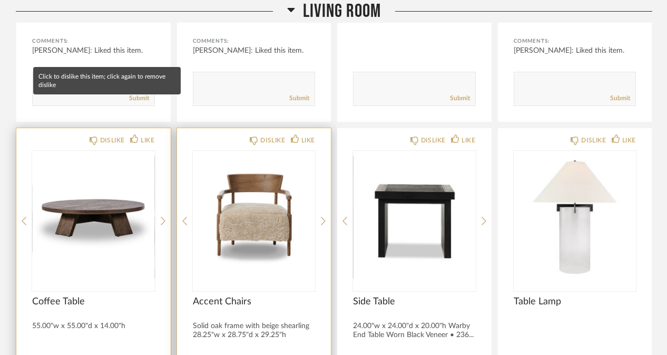
scroll to position [6685, 0]
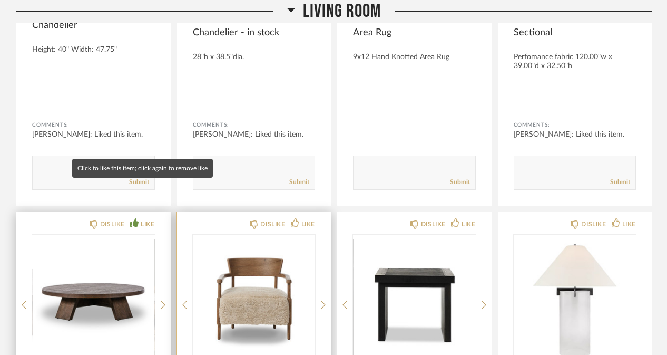
click at [149, 219] on div "LIKE" at bounding box center [148, 224] width 14 height 11
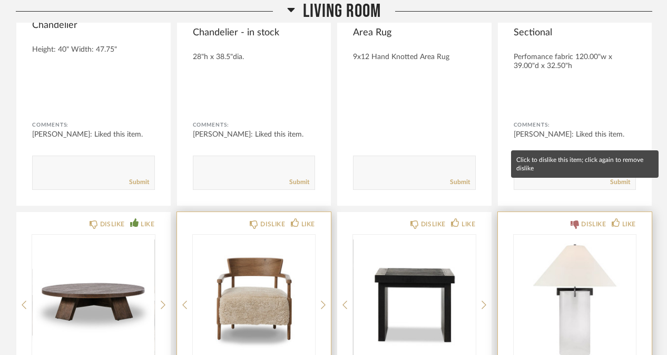
click at [588, 219] on div "DISLIKE" at bounding box center [593, 224] width 25 height 11
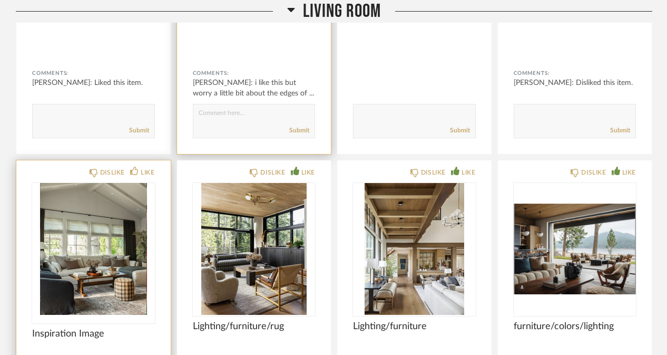
scroll to position [7080, 0]
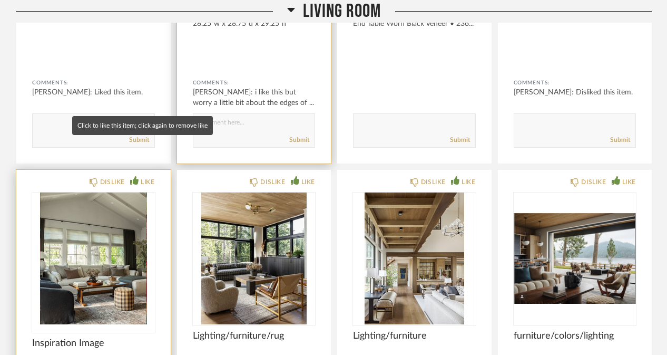
click at [142, 177] on div "LIKE" at bounding box center [148, 182] width 14 height 11
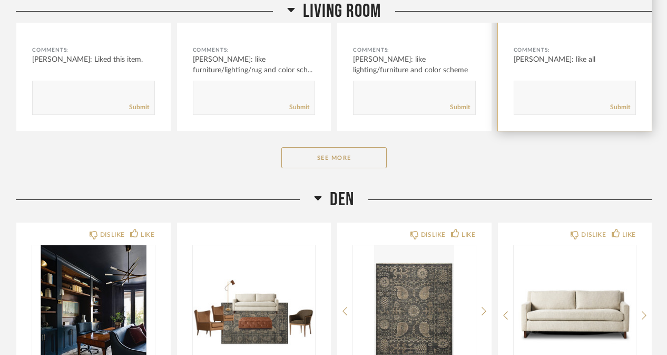
scroll to position [7446, 0]
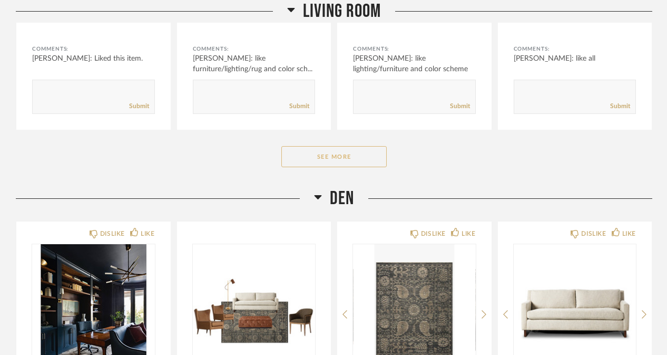
click at [323, 146] on button "See More" at bounding box center [333, 156] width 105 height 21
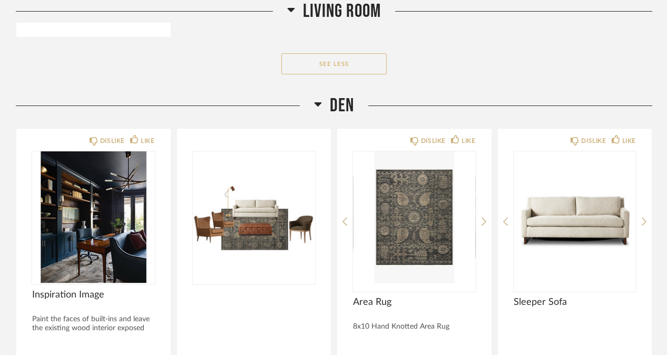
scroll to position [8192, 0]
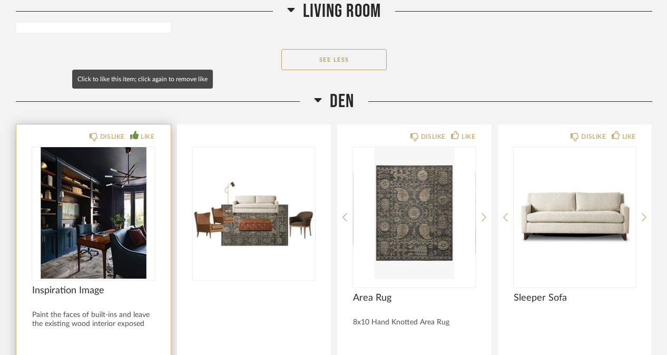
click at [136, 131] on icon at bounding box center [134, 135] width 8 height 8
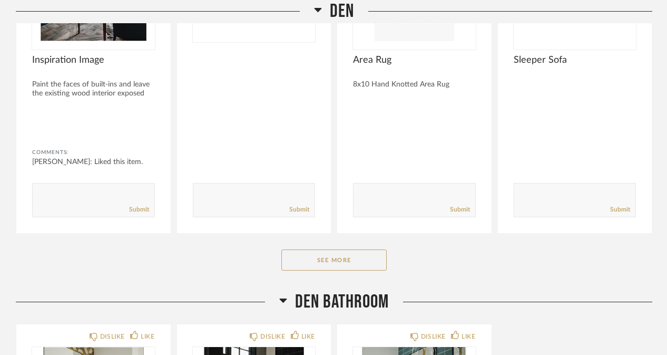
scroll to position [8430, 0]
click at [338, 249] on button "See More" at bounding box center [333, 259] width 105 height 21
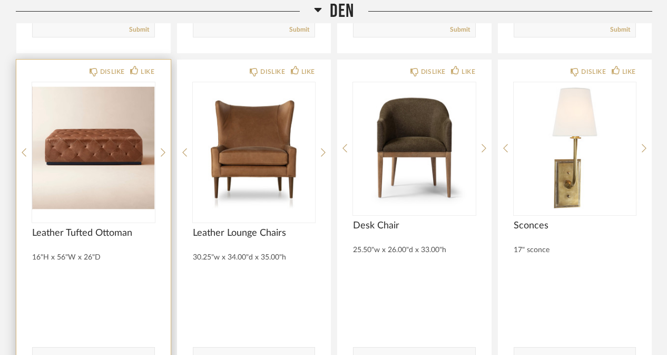
scroll to position [8612, 0]
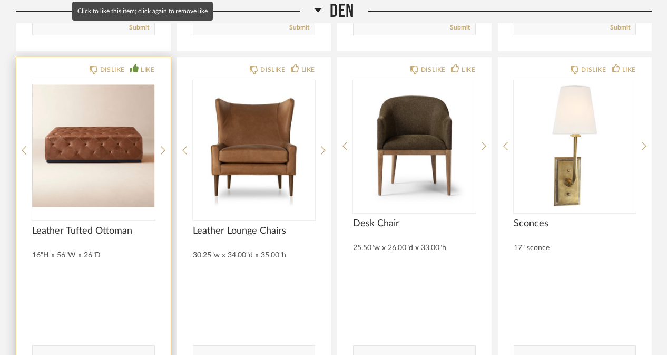
click at [147, 64] on div "LIKE" at bounding box center [148, 69] width 14 height 11
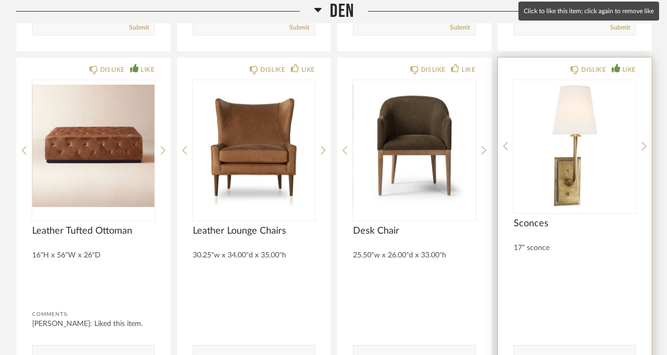
click at [628, 64] on div "LIKE" at bounding box center [629, 69] width 14 height 11
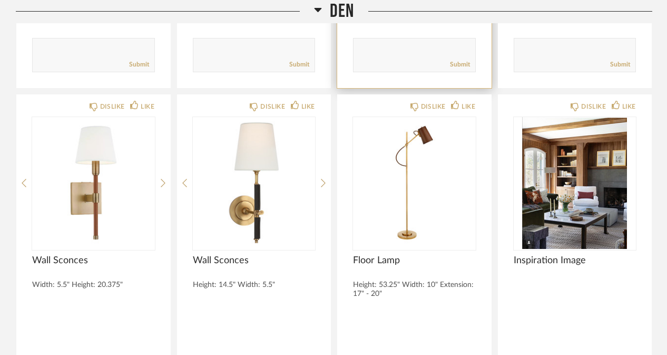
scroll to position [8929, 0]
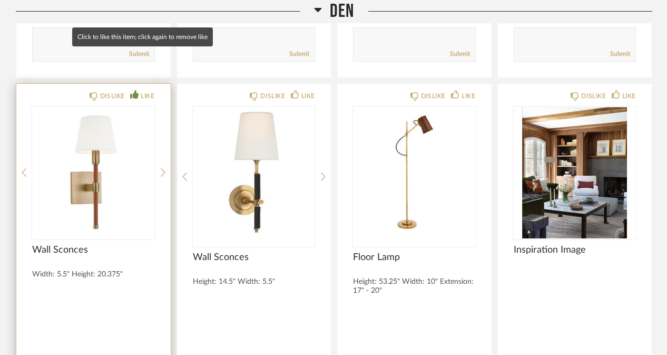
click at [144, 91] on div "LIKE" at bounding box center [148, 96] width 14 height 11
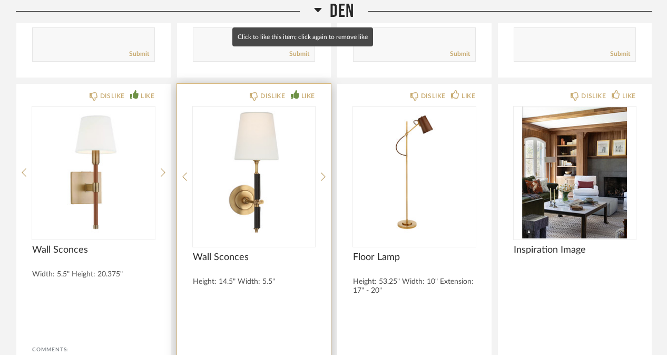
click at [312, 91] on div "LIKE" at bounding box center [308, 96] width 14 height 11
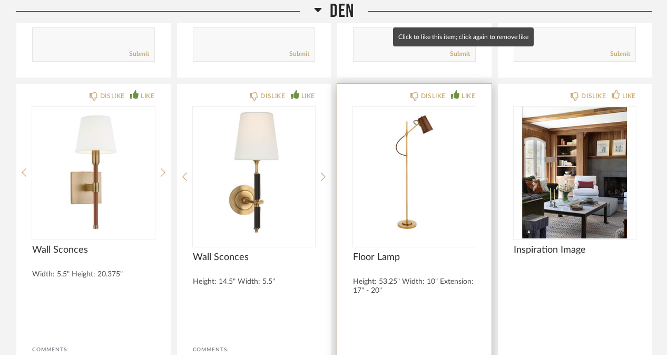
click at [462, 91] on div "LIKE" at bounding box center [469, 96] width 14 height 11
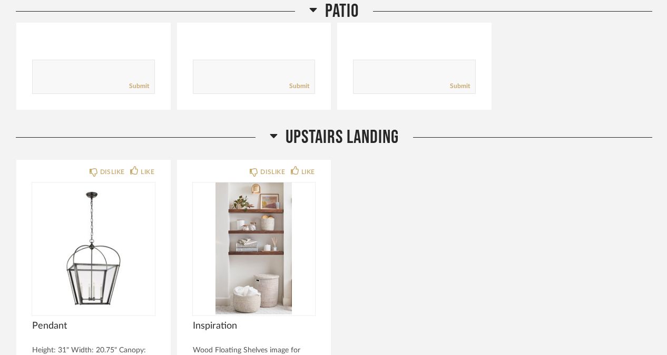
scroll to position [10437, 0]
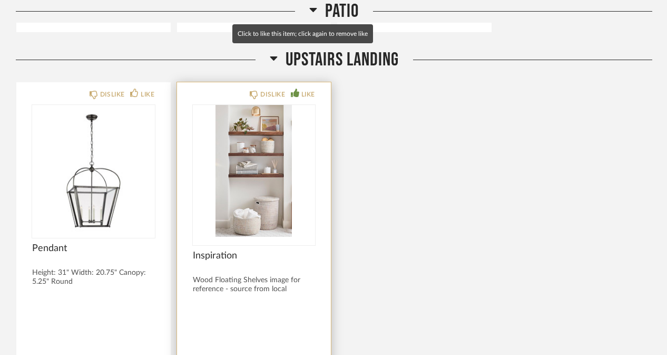
click at [307, 89] on div "LIKE" at bounding box center [308, 94] width 14 height 11
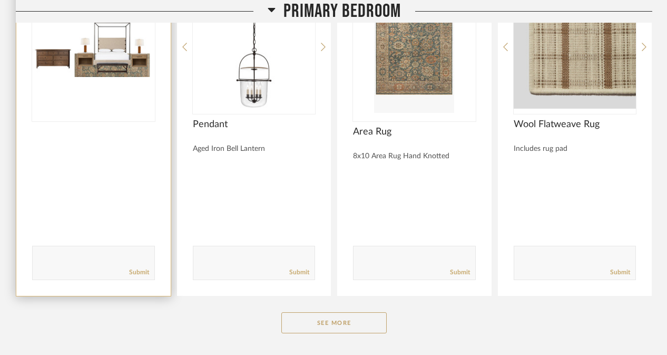
scroll to position [10984, 0]
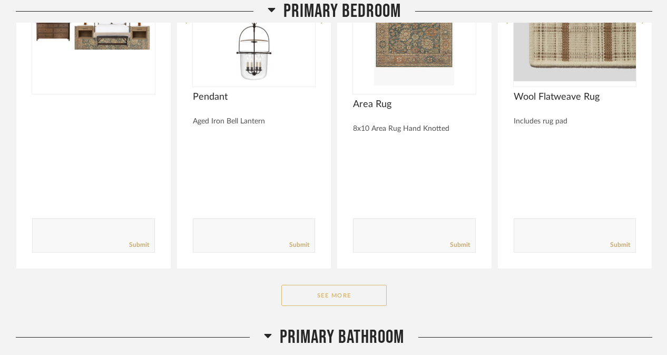
click at [364, 285] on button "See More" at bounding box center [333, 295] width 105 height 21
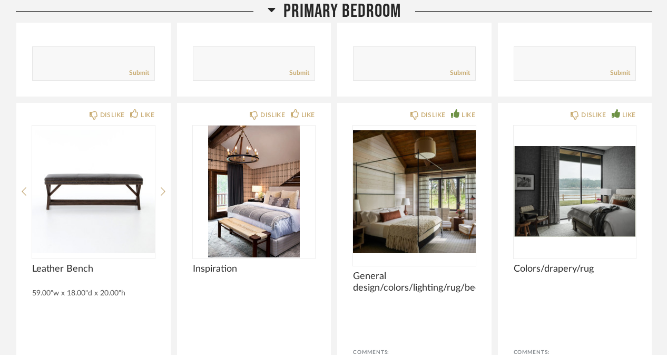
scroll to position [11493, 0]
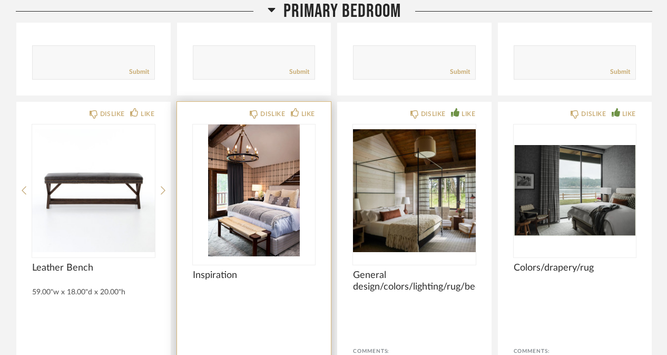
click at [288, 109] on div "DISLIKE LIKE" at bounding box center [282, 113] width 65 height 8
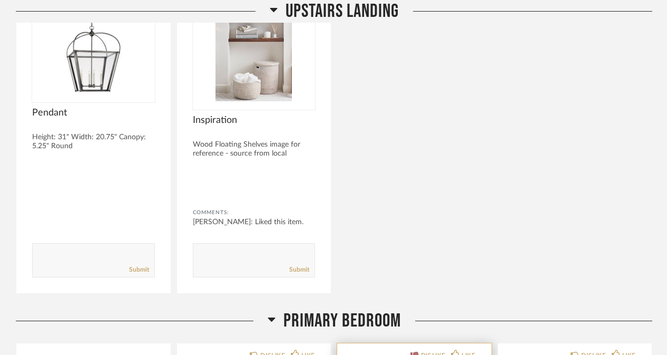
scroll to position [10840, 0]
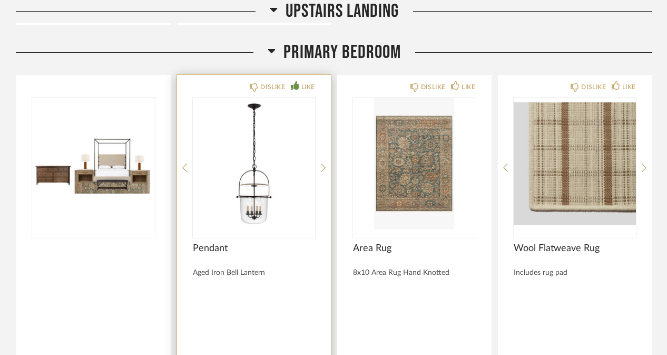
click at [305, 82] on div "LIKE" at bounding box center [308, 87] width 14 height 11
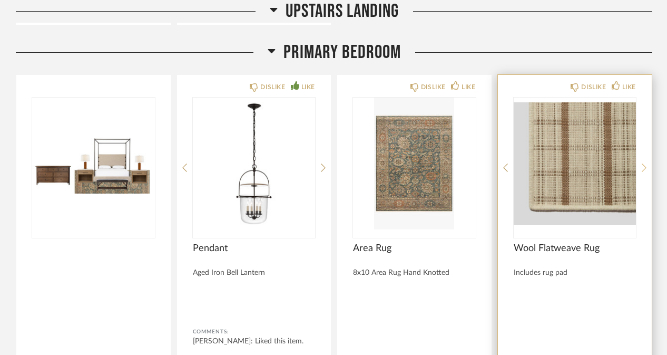
click at [646, 163] on icon at bounding box center [644, 167] width 5 height 9
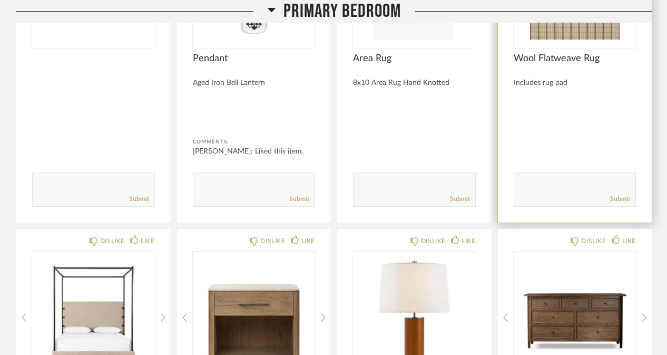
scroll to position [11041, 0]
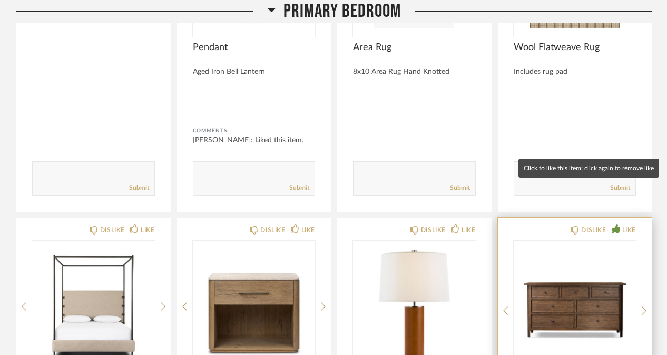
click at [619, 224] on icon at bounding box center [616, 228] width 8 height 8
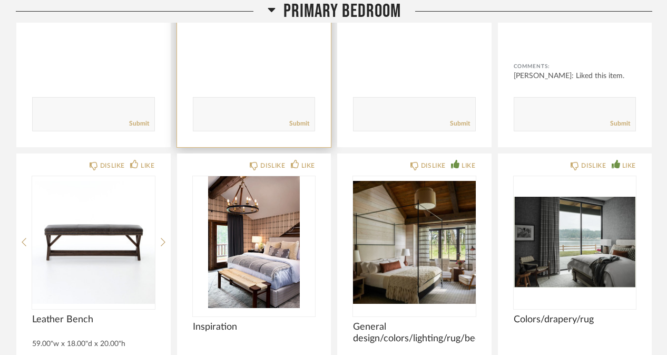
scroll to position [11451, 0]
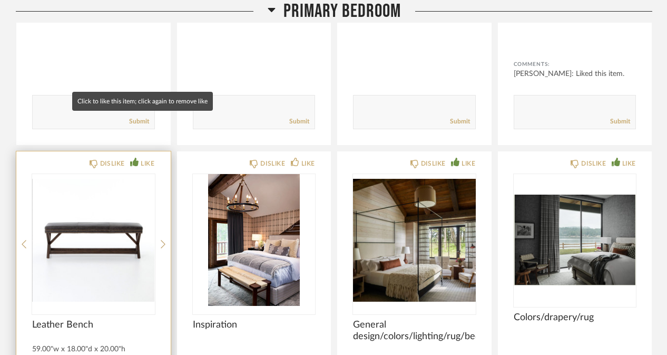
click at [137, 158] on div "LIKE" at bounding box center [142, 163] width 24 height 11
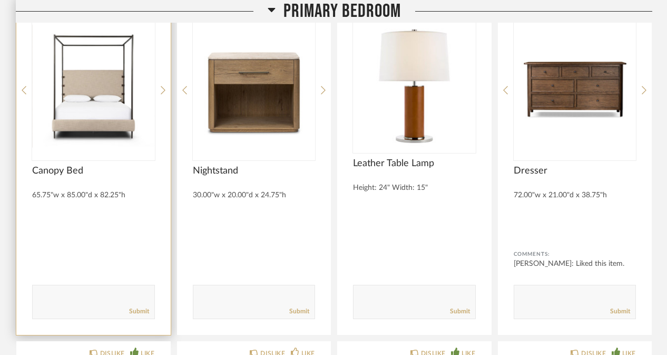
scroll to position [11262, 0]
click at [84, 289] on textarea at bounding box center [94, 296] width 122 height 14
drag, startPoint x: 84, startPoint y: 260, endPoint x: 79, endPoint y: 261, distance: 5.3
click at [79, 284] on form "Submit" at bounding box center [93, 301] width 123 height 34
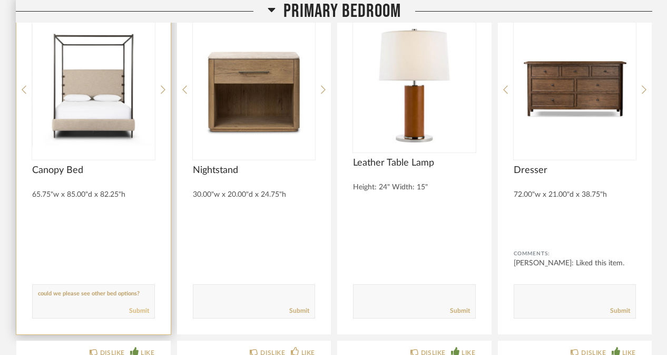
type textarea "could we please see other bed options?"
click at [141, 306] on link "Submit" at bounding box center [139, 310] width 20 height 9
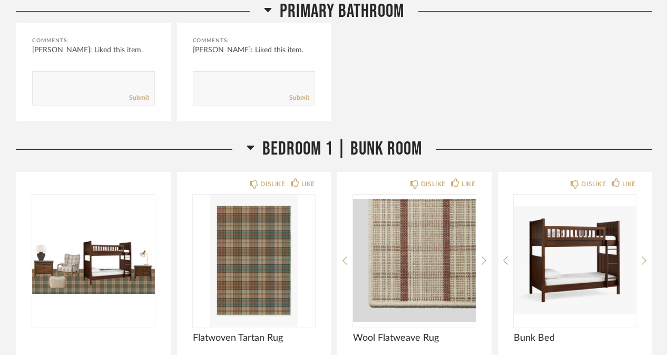
scroll to position [12556, 0]
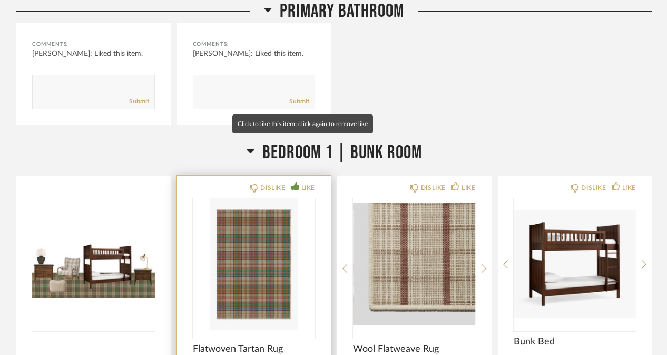
click at [312, 182] on div "LIKE" at bounding box center [308, 187] width 14 height 11
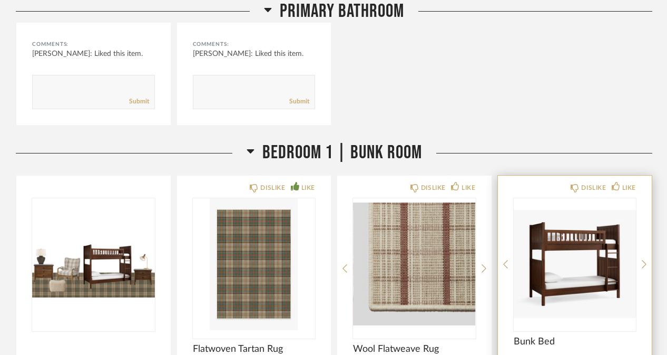
click at [633, 175] on div "DISLIKE LIKE Bunk Bed Heritage walnut. Overall: 45.5" wide x 80" long x 72" hig…" at bounding box center [575, 348] width 154 height 346
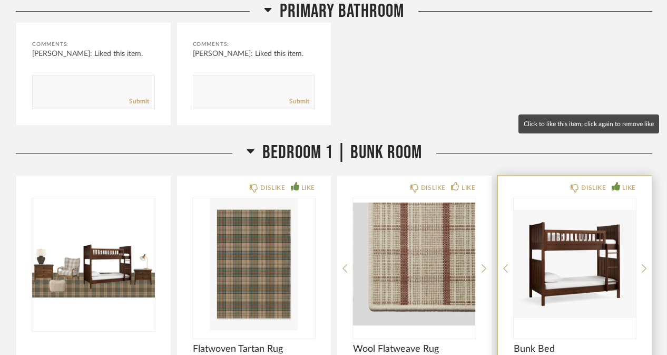
click at [617, 182] on icon at bounding box center [616, 186] width 8 height 8
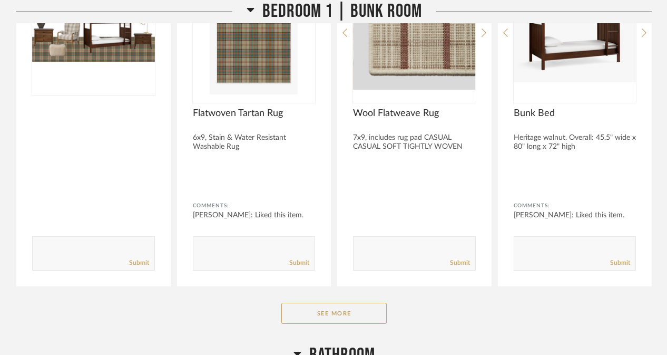
scroll to position [12793, 0]
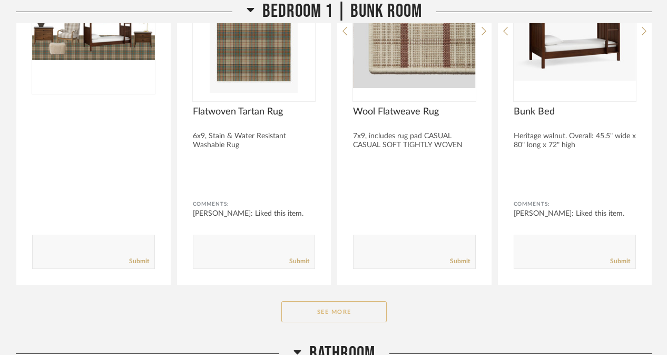
click at [338, 301] on button "See More" at bounding box center [333, 311] width 105 height 21
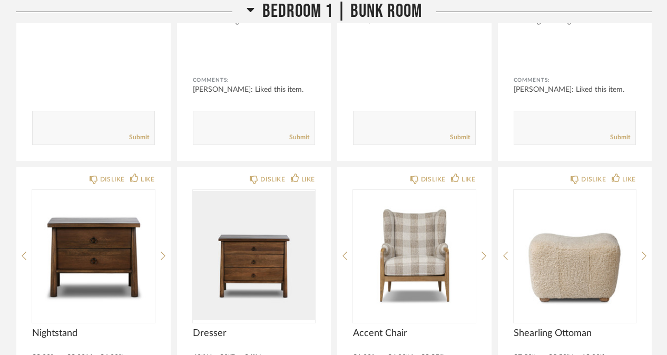
scroll to position [12920, 0]
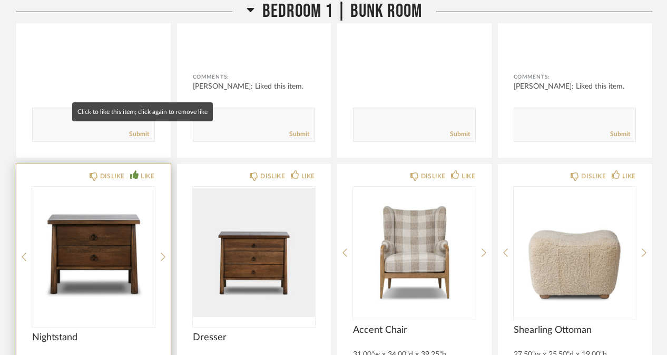
click at [138, 170] on icon at bounding box center [134, 174] width 8 height 8
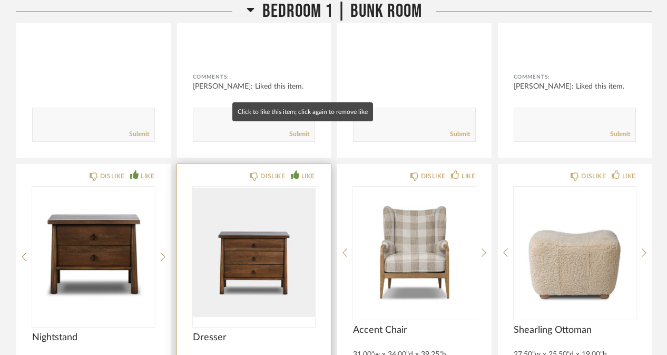
click at [297, 170] on icon at bounding box center [295, 174] width 8 height 8
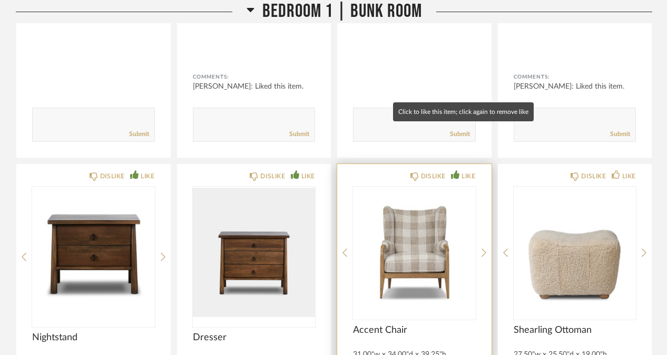
click at [467, 171] on div "LIKE" at bounding box center [469, 176] width 14 height 11
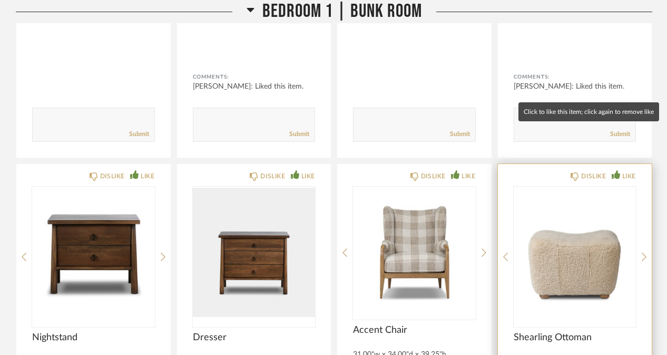
click at [630, 171] on div "LIKE" at bounding box center [629, 176] width 14 height 11
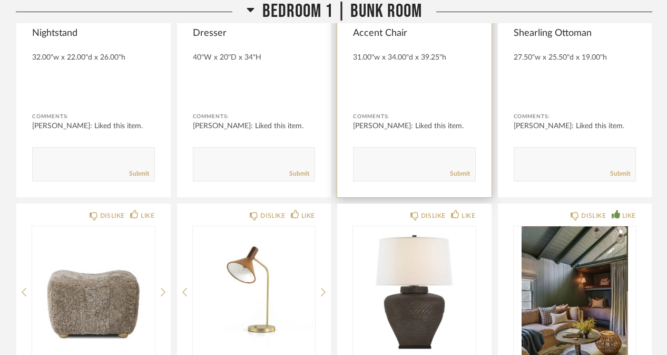
scroll to position [13226, 0]
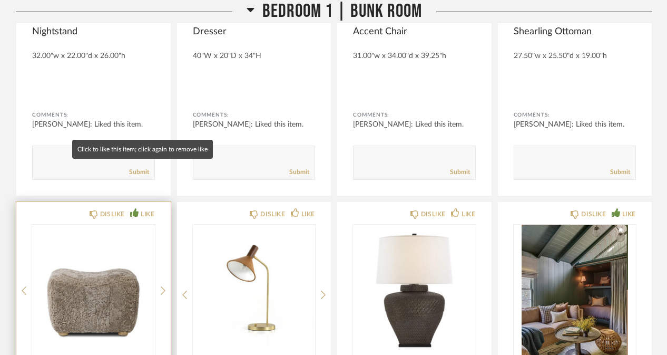
click at [140, 209] on div "LIKE" at bounding box center [142, 214] width 24 height 11
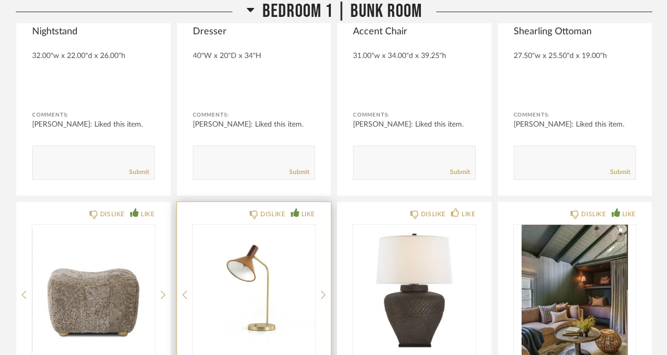
click at [302, 209] on div "LIKE" at bounding box center [308, 214] width 14 height 11
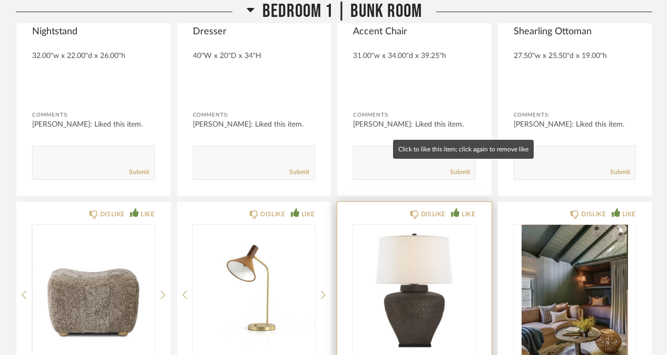
click at [473, 209] on div "LIKE" at bounding box center [469, 214] width 14 height 11
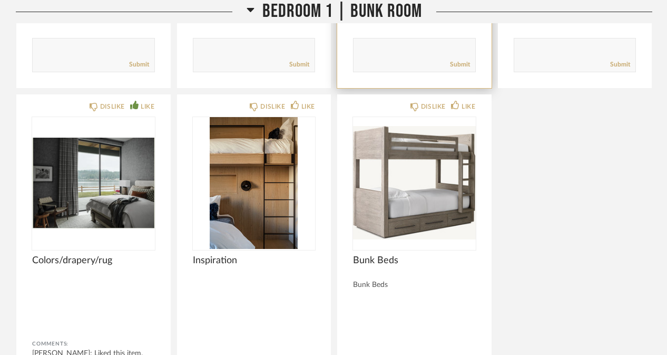
scroll to position [13677, 0]
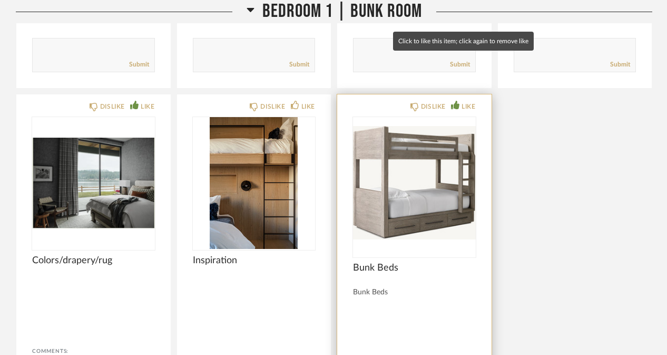
click at [461, 101] on div "LIKE" at bounding box center [463, 106] width 24 height 11
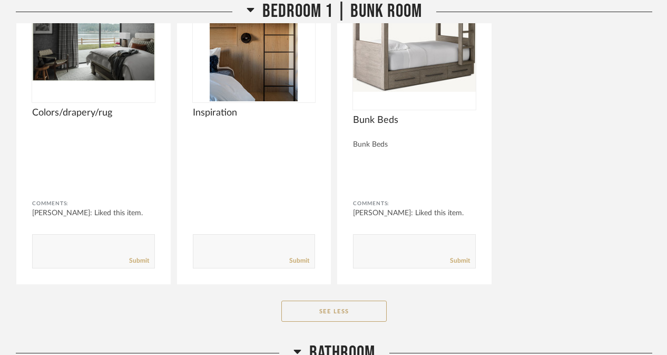
scroll to position [13827, 0]
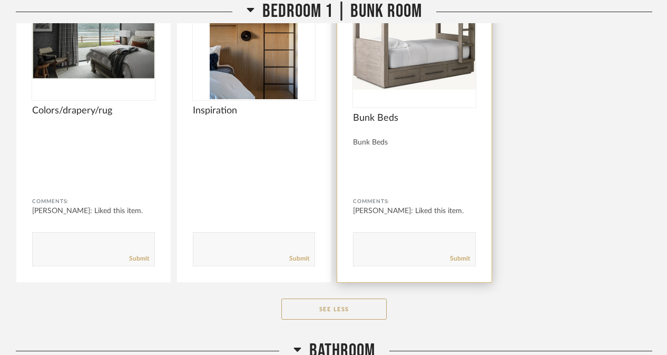
click at [405, 237] on textarea at bounding box center [415, 244] width 122 height 14
click at [382, 237] on textarea at bounding box center [415, 244] width 122 height 14
type textarea "would prefer a different finish color"
click at [456, 254] on link "Submit" at bounding box center [460, 258] width 20 height 9
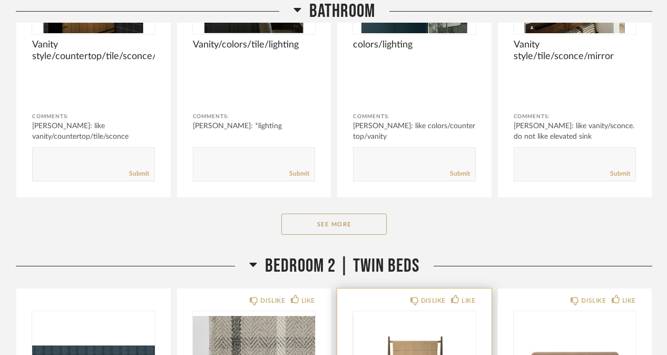
scroll to position [14320, 0]
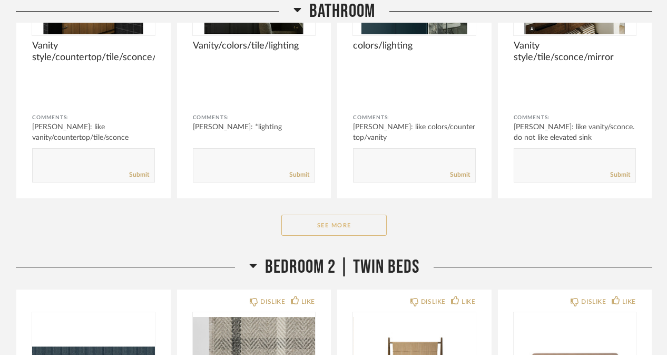
click at [340, 214] on button "See More" at bounding box center [333, 224] width 105 height 21
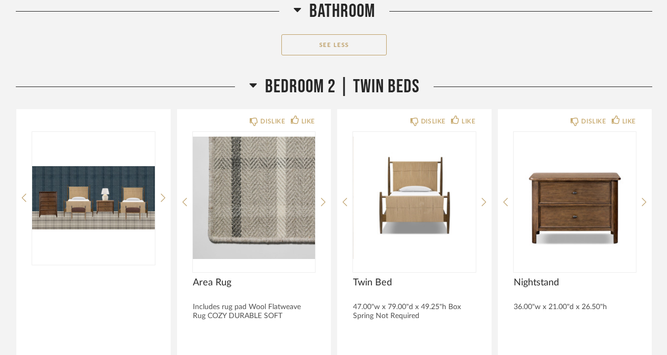
scroll to position [14828, 0]
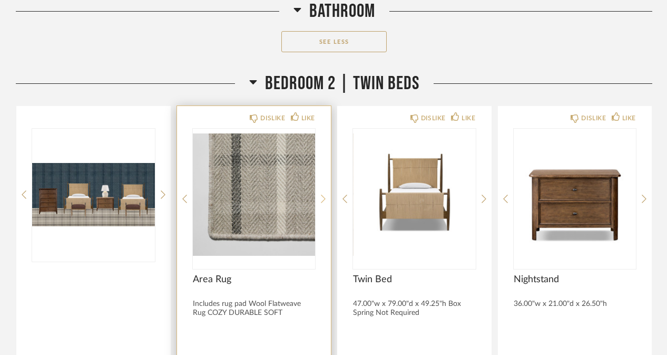
click at [325, 194] on icon at bounding box center [323, 198] width 5 height 8
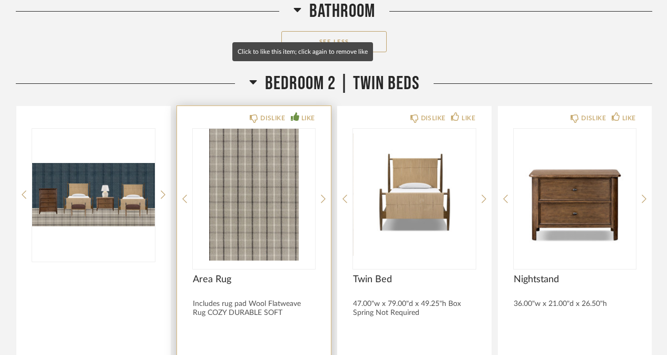
click at [309, 113] on div "LIKE" at bounding box center [308, 118] width 14 height 11
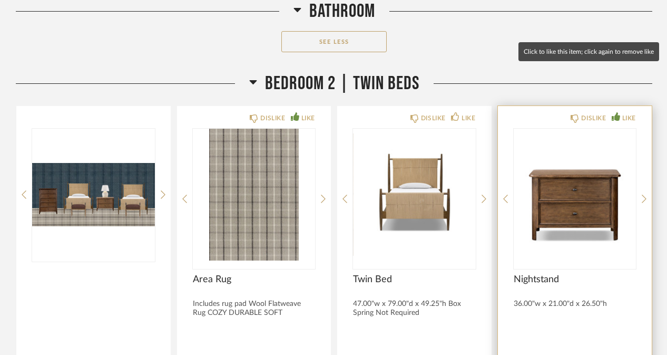
click at [628, 113] on div "LIKE" at bounding box center [629, 118] width 14 height 11
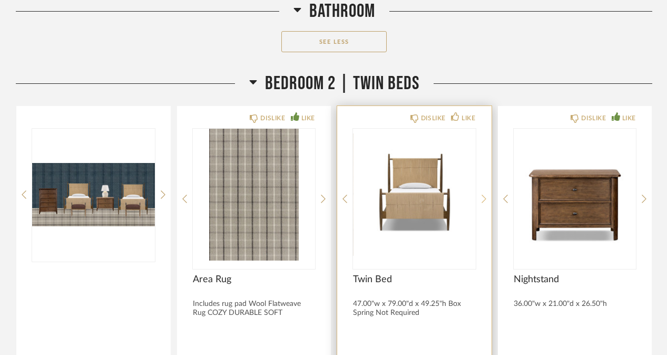
click at [483, 194] on icon at bounding box center [484, 198] width 5 height 9
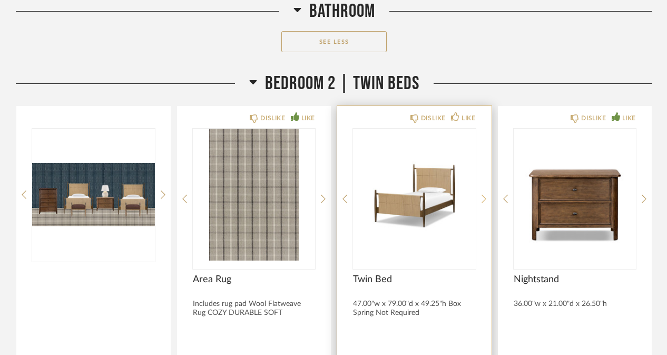
click at [483, 194] on icon at bounding box center [484, 198] width 5 height 9
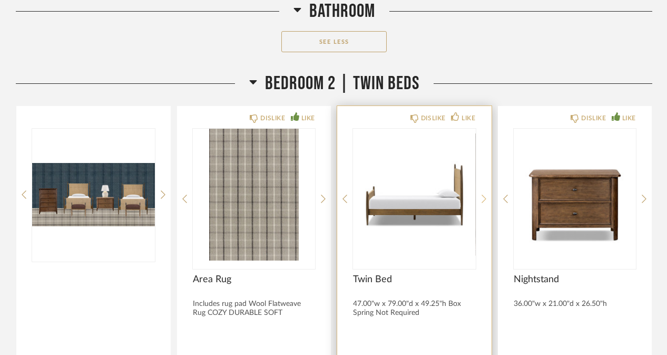
click at [483, 194] on icon at bounding box center [484, 198] width 5 height 9
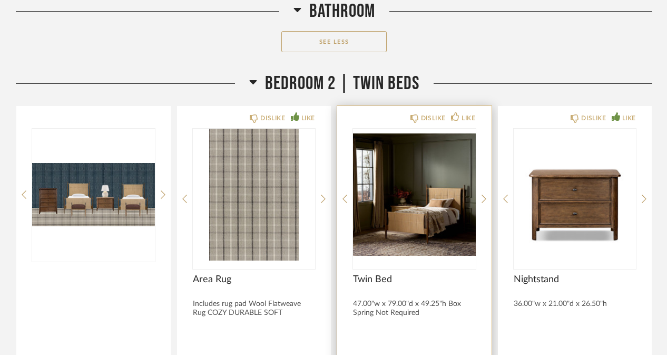
click at [442, 148] on img "3" at bounding box center [414, 195] width 123 height 132
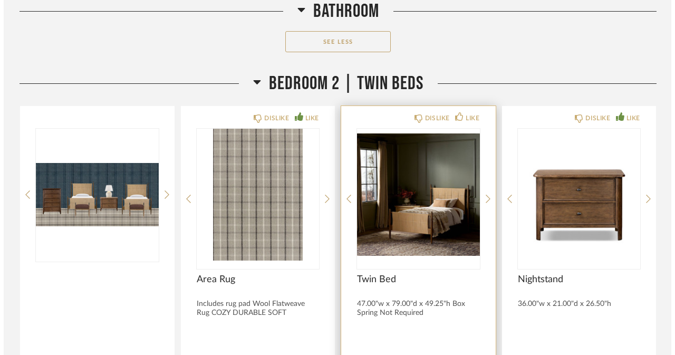
scroll to position [0, 0]
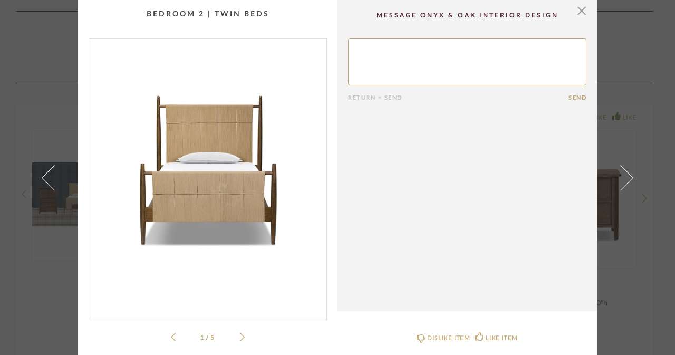
click at [240, 334] on icon at bounding box center [242, 337] width 5 height 8
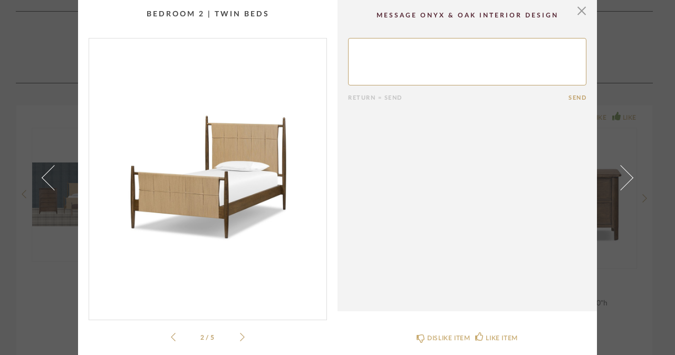
click at [240, 334] on icon at bounding box center [242, 337] width 5 height 8
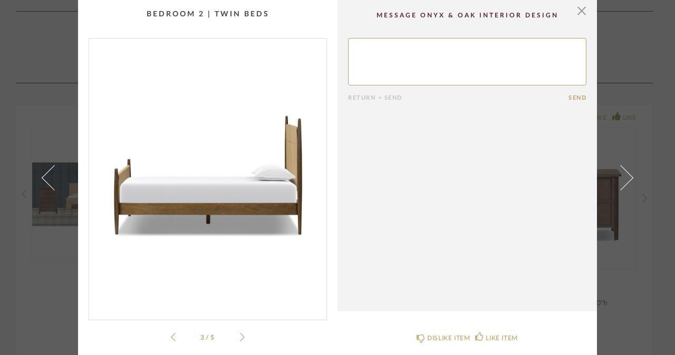
click at [240, 334] on icon at bounding box center [242, 337] width 5 height 8
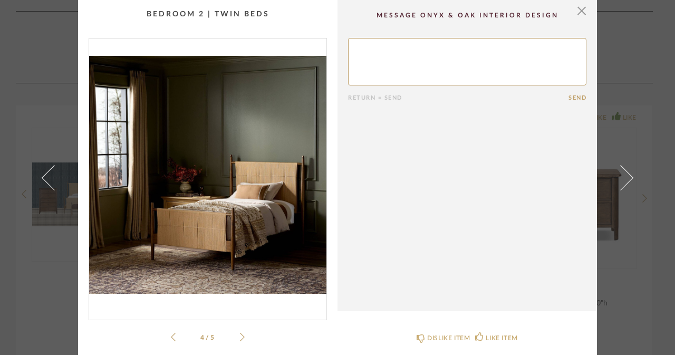
click at [240, 334] on icon at bounding box center [242, 337] width 5 height 8
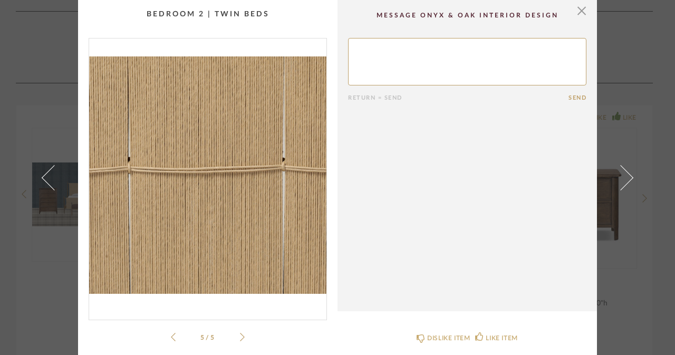
click at [640, 109] on div "× 5 / 5 Return = Send Send Twin Bed 47.00"w x 79.00"d x 49.25"h Box Spring Not …" at bounding box center [337, 177] width 675 height 355
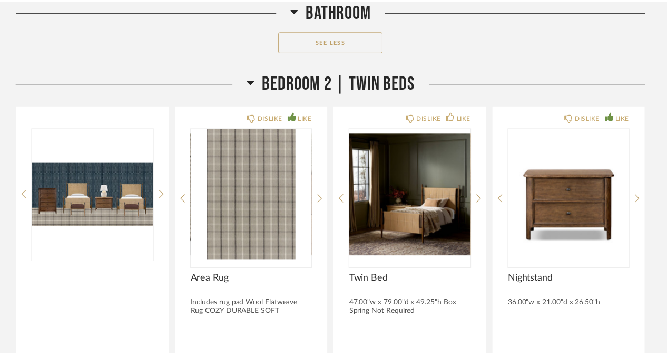
scroll to position [14828, 0]
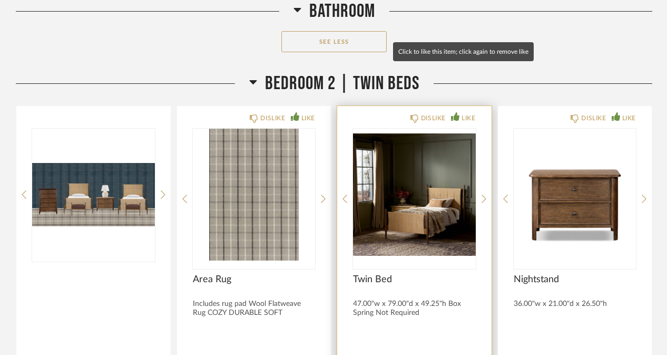
click at [462, 113] on div "LIKE" at bounding box center [469, 118] width 14 height 11
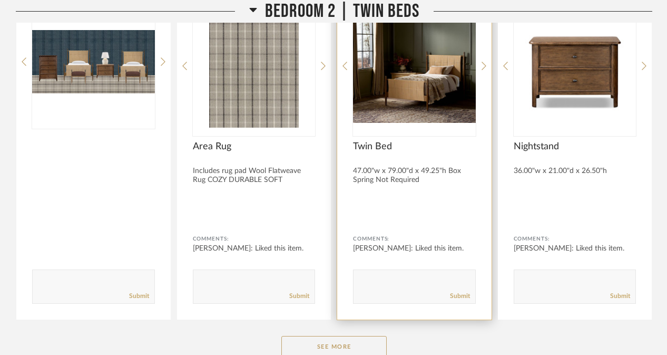
scroll to position [14977, 0]
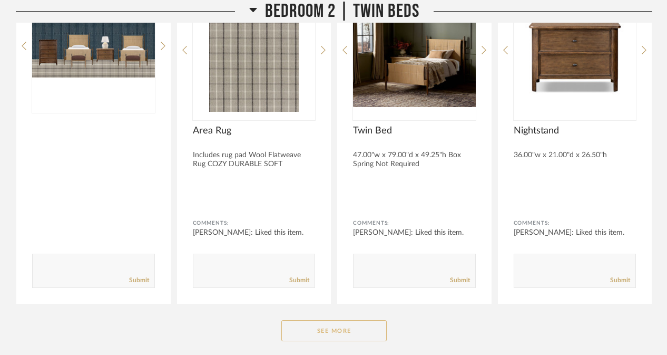
click at [354, 320] on button "See More" at bounding box center [333, 330] width 105 height 21
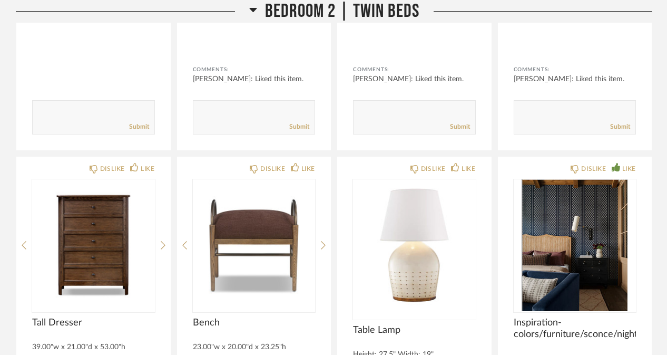
scroll to position [15132, 0]
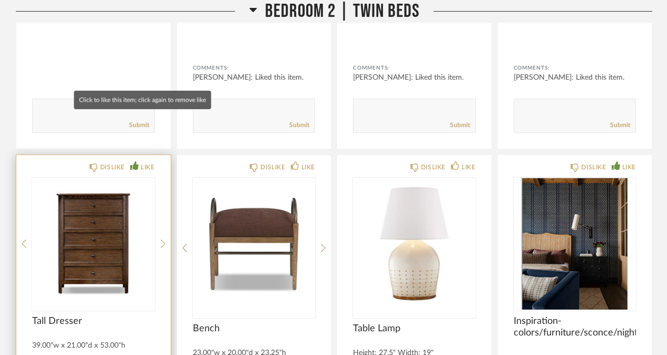
click at [147, 162] on div "LIKE" at bounding box center [148, 167] width 14 height 11
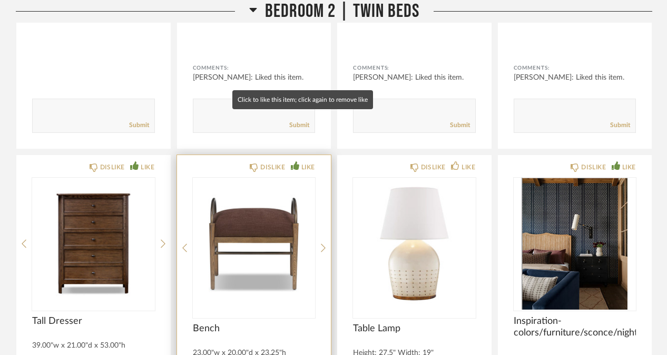
click at [308, 162] on div "LIKE" at bounding box center [308, 167] width 14 height 11
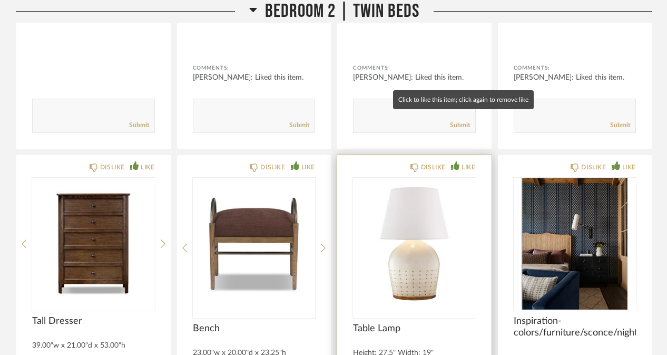
click at [462, 162] on div "LIKE" at bounding box center [469, 167] width 14 height 11
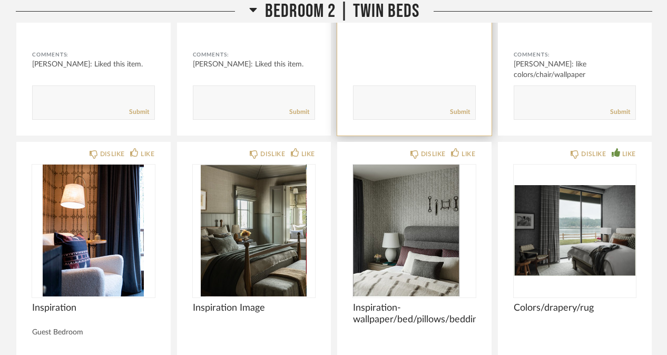
scroll to position [15491, 0]
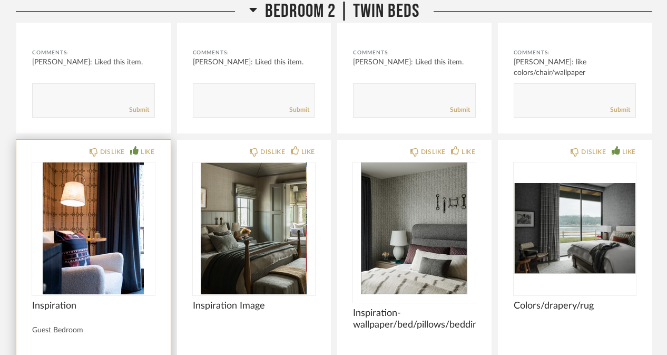
drag, startPoint x: 311, startPoint y: 101, endPoint x: 137, endPoint y: 99, distance: 173.9
click at [137, 146] on icon at bounding box center [134, 150] width 8 height 8
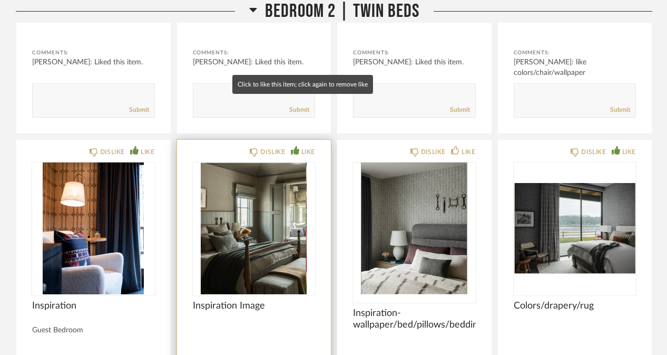
click at [297, 146] on icon at bounding box center [295, 150] width 8 height 8
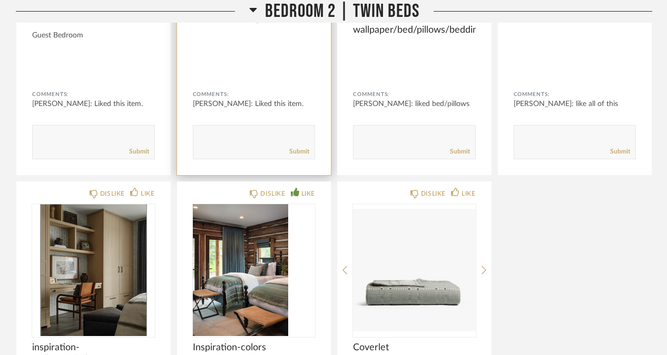
scroll to position [15812, 0]
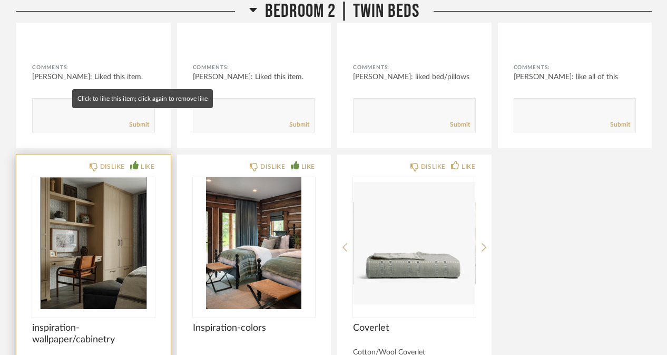
click at [132, 161] on icon at bounding box center [134, 165] width 8 height 8
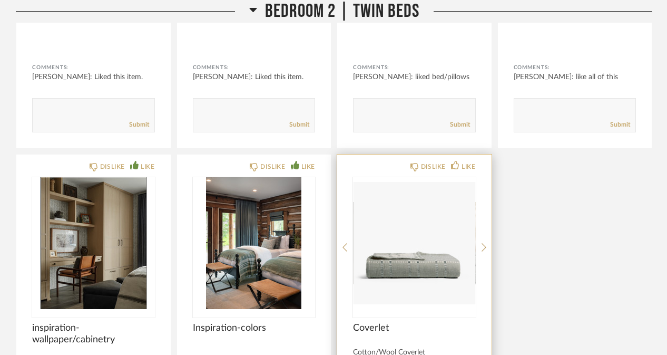
click at [413, 204] on img "0" at bounding box center [414, 243] width 123 height 132
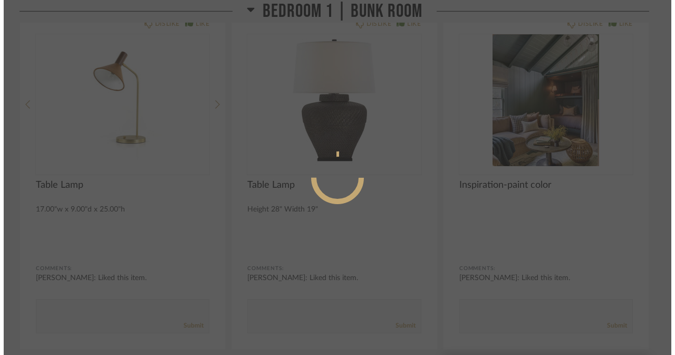
scroll to position [0, 0]
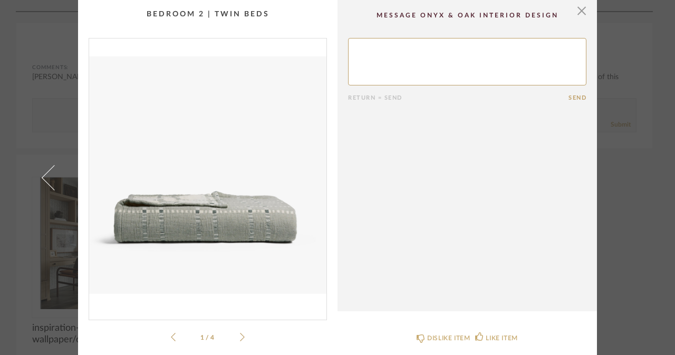
click at [235, 330] on li "1 / 4" at bounding box center [207, 336] width 64 height 13
click at [240, 337] on icon at bounding box center [242, 336] width 5 height 9
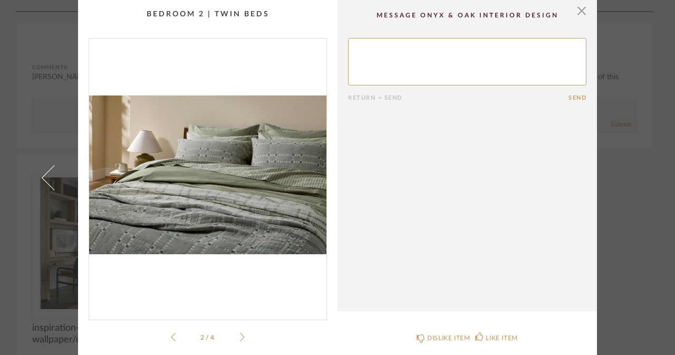
drag, startPoint x: 238, startPoint y: 337, endPoint x: 232, endPoint y: 338, distance: 6.3
drag, startPoint x: 232, startPoint y: 338, endPoint x: 539, endPoint y: 272, distance: 313.6
click at [539, 272] on cpp-summary-comments "Return = Send Send" at bounding box center [466, 155] width 259 height 311
click at [240, 337] on icon at bounding box center [242, 336] width 5 height 9
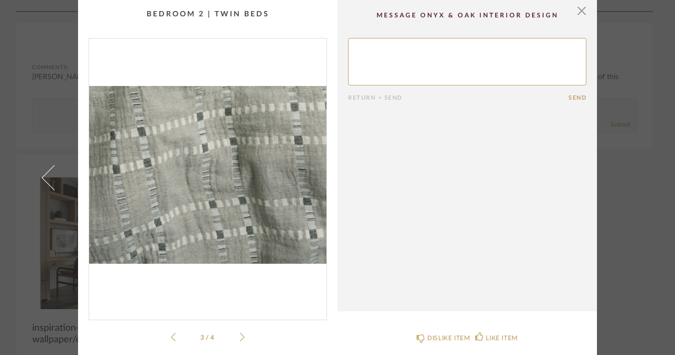
click at [240, 337] on icon at bounding box center [242, 336] width 5 height 9
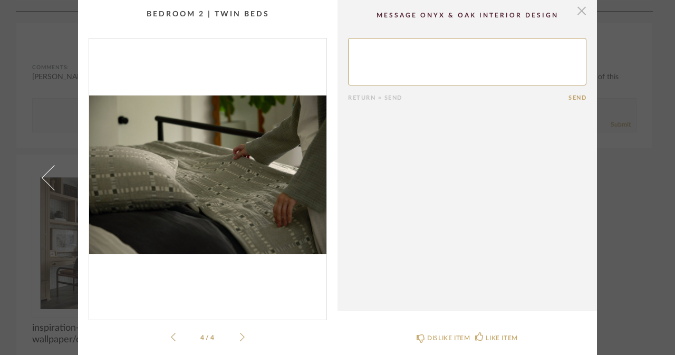
click at [580, 7] on span "button" at bounding box center [581, 10] width 21 height 21
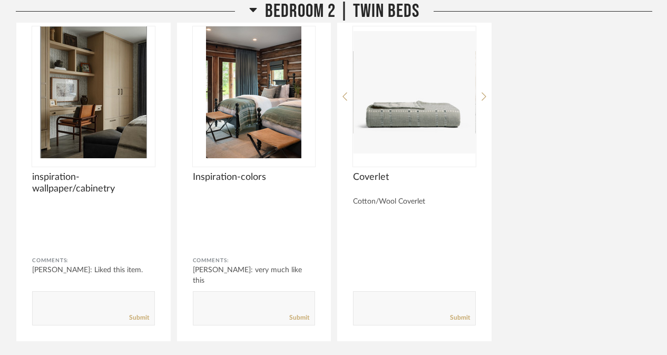
scroll to position [16027, 0]
